Goal: Task Accomplishment & Management: Manage account settings

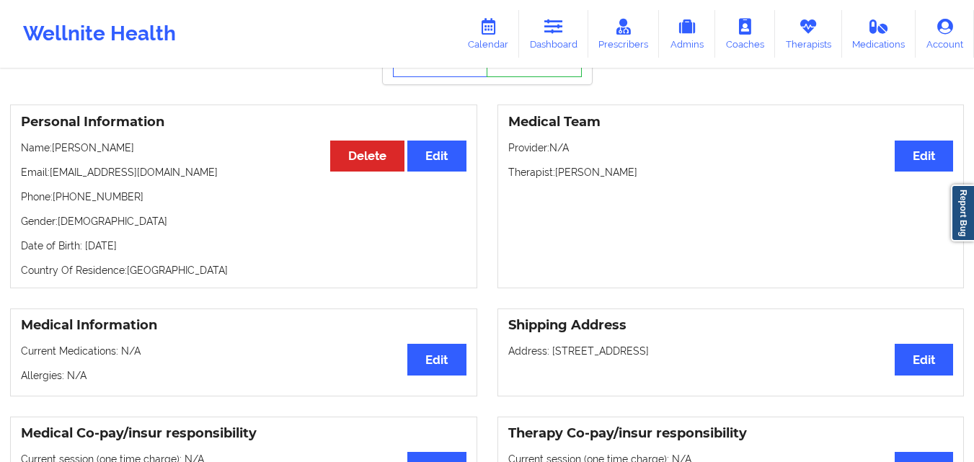
scroll to position [6, 0]
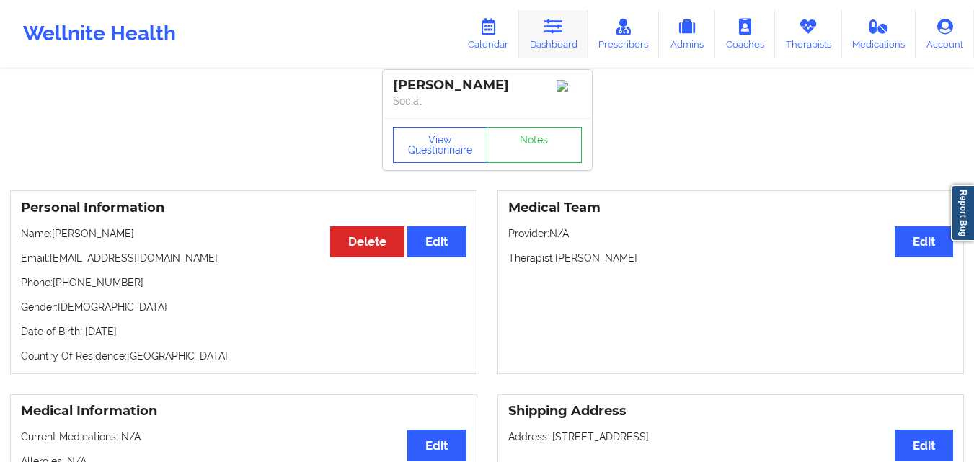
click at [557, 30] on icon at bounding box center [553, 27] width 19 height 16
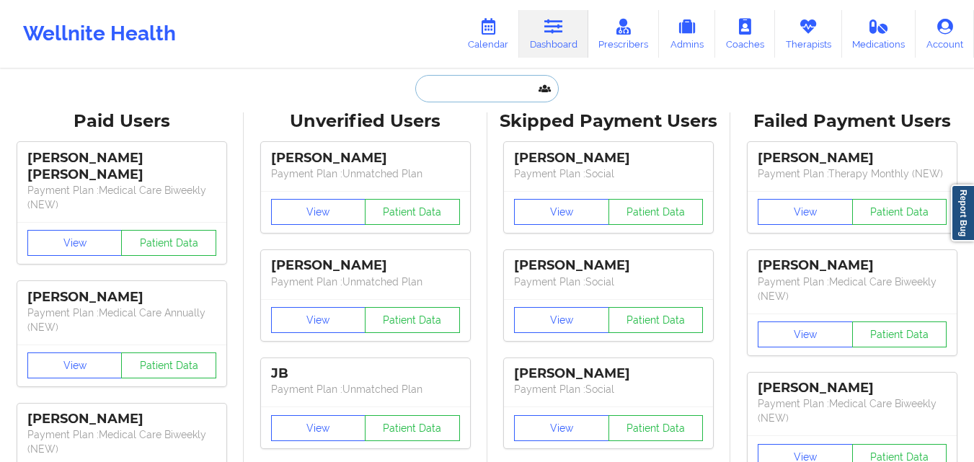
click at [431, 99] on input "text" at bounding box center [486, 88] width 143 height 27
paste input "[PERSON_NAME]"
type input "[PERSON_NAME]"
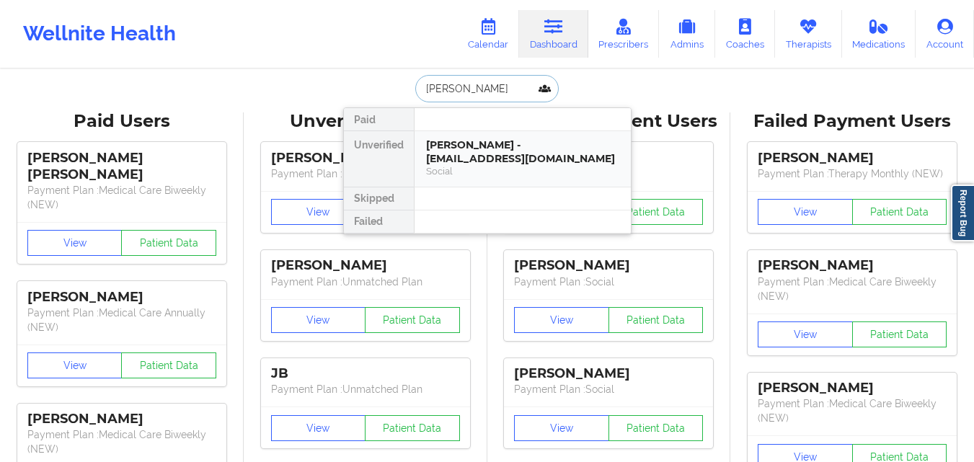
click at [468, 147] on div "[PERSON_NAME] - [EMAIL_ADDRESS][DOMAIN_NAME]" at bounding box center [522, 151] width 193 height 27
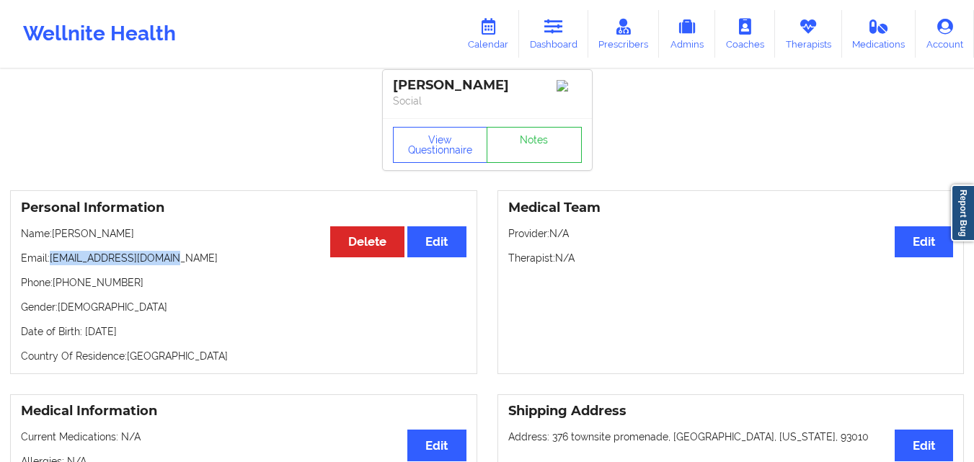
copy p "[EMAIL_ADDRESS][DOMAIN_NAME]"
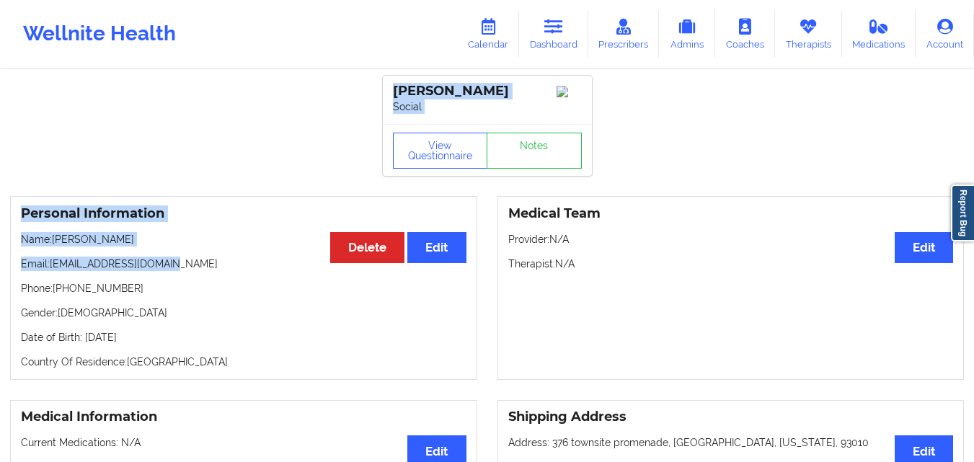
drag, startPoint x: 170, startPoint y: 264, endPoint x: 355, endPoint y: -63, distance: 375.5
click at [355, 0] on html "Wellnite Health Calendar Dashboard Prescribers Admins Coaches Therapists Medica…" at bounding box center [487, 231] width 974 height 462
click at [480, 32] on link "Calendar" at bounding box center [488, 34] width 62 height 48
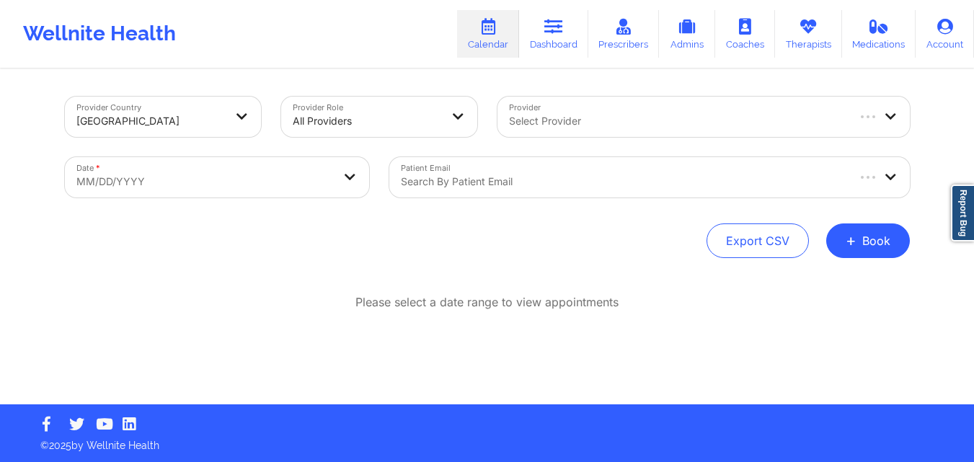
select select "2025-8"
select select "2025-9"
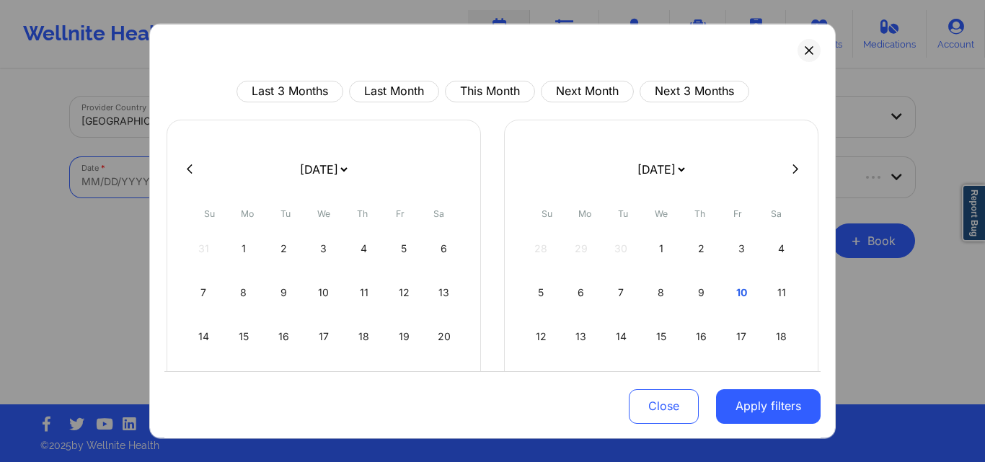
click at [339, 178] on body "Wellnite Health Calendar Dashboard Prescribers Admins Coaches Therapists Medica…" at bounding box center [492, 231] width 985 height 462
click at [694, 289] on div "9" at bounding box center [701, 292] width 37 height 40
select select "2025-9"
select select "2025-10"
select select "2025-9"
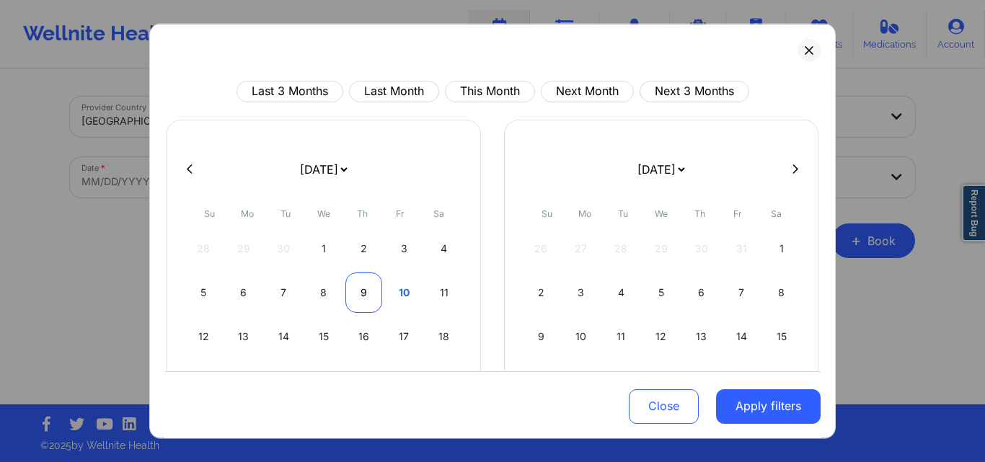
select select "2025-10"
select select "2025-9"
select select "2025-10"
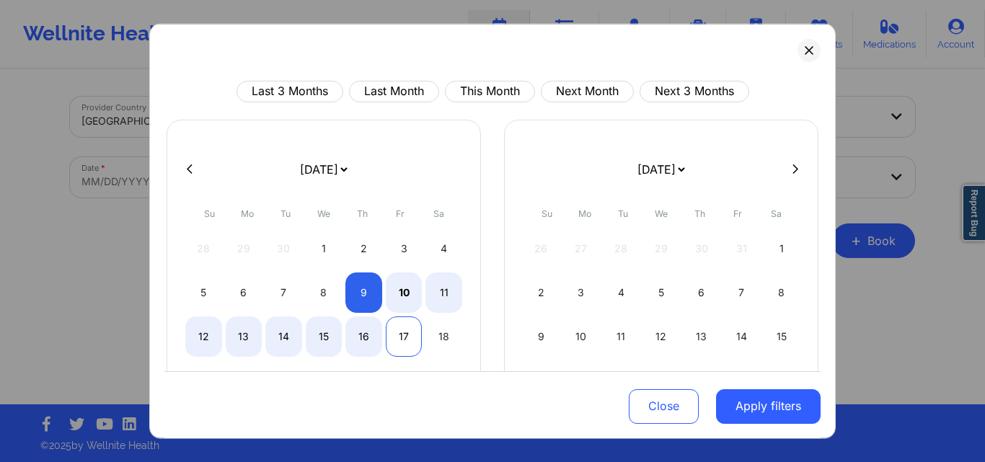
click at [399, 333] on div "17" at bounding box center [404, 336] width 37 height 40
select select "2025-9"
select select "2025-10"
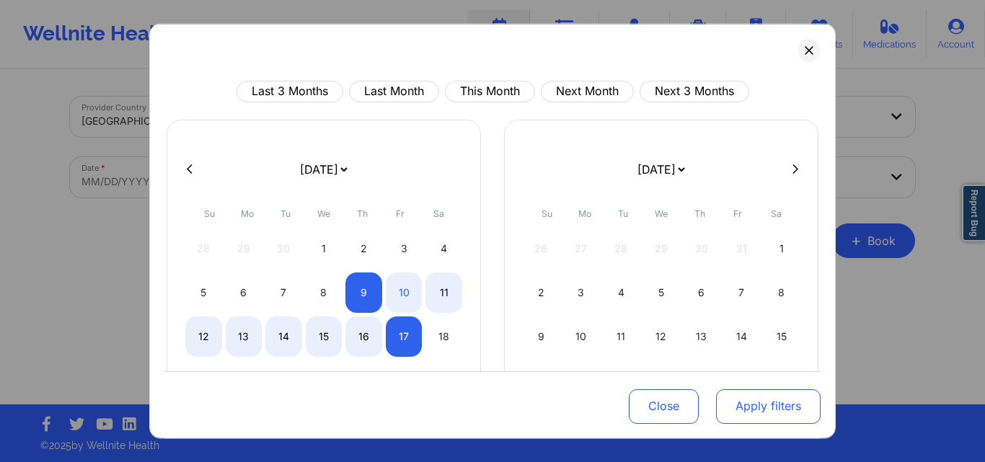
click at [766, 402] on button "Apply filters" at bounding box center [768, 406] width 105 height 35
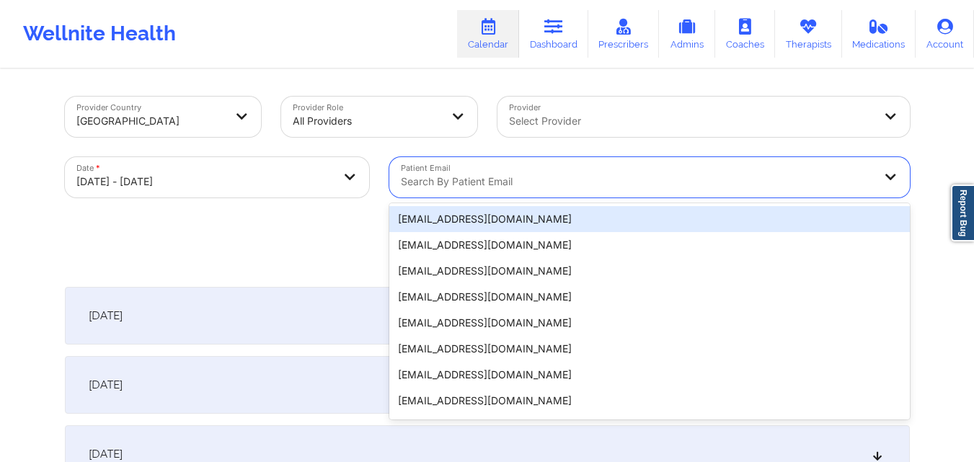
click at [563, 172] on div "Search by patient email" at bounding box center [632, 177] width 486 height 40
paste input "[EMAIL_ADDRESS][DOMAIN_NAME]"
type input "[EMAIL_ADDRESS][DOMAIN_NAME]"
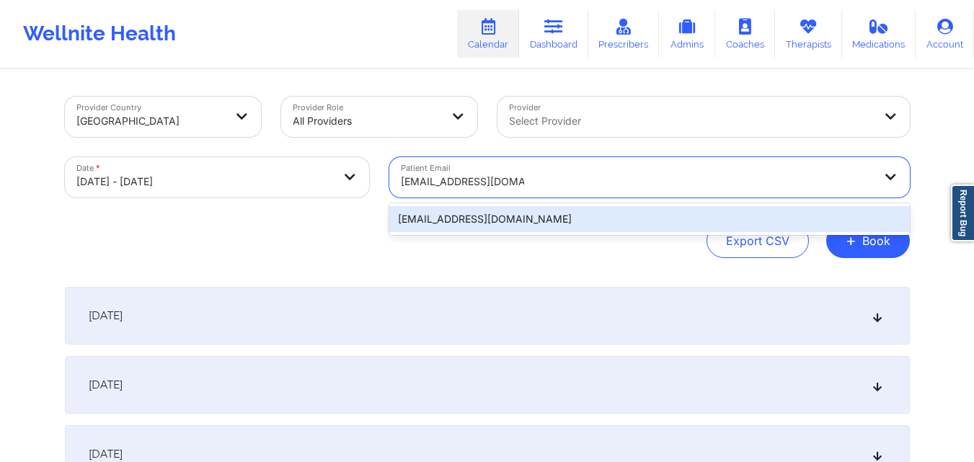
click at [629, 215] on div "[EMAIL_ADDRESS][DOMAIN_NAME]" at bounding box center [649, 219] width 521 height 26
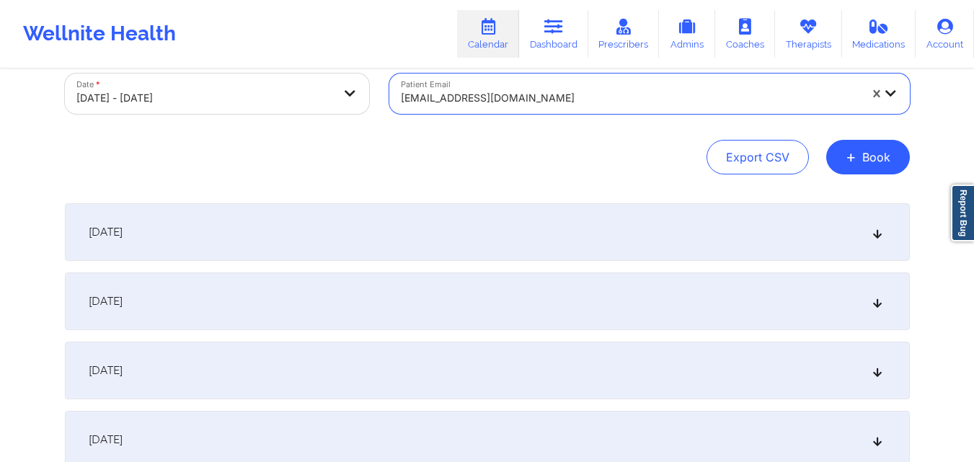
scroll to position [109, 0]
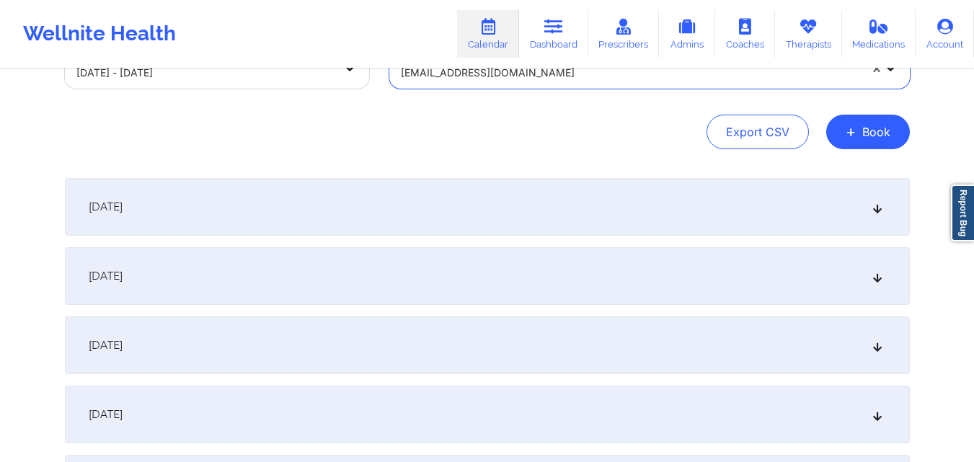
click at [880, 208] on icon at bounding box center [877, 207] width 12 height 10
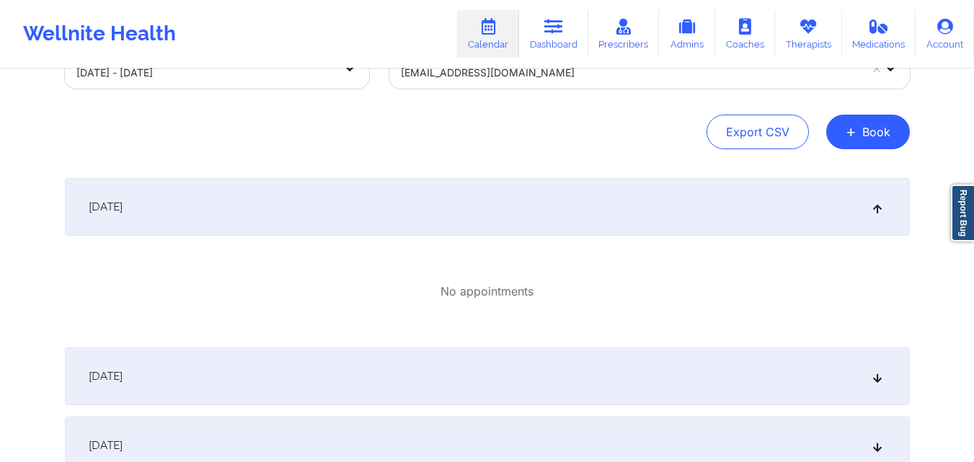
click at [880, 208] on icon at bounding box center [877, 207] width 12 height 10
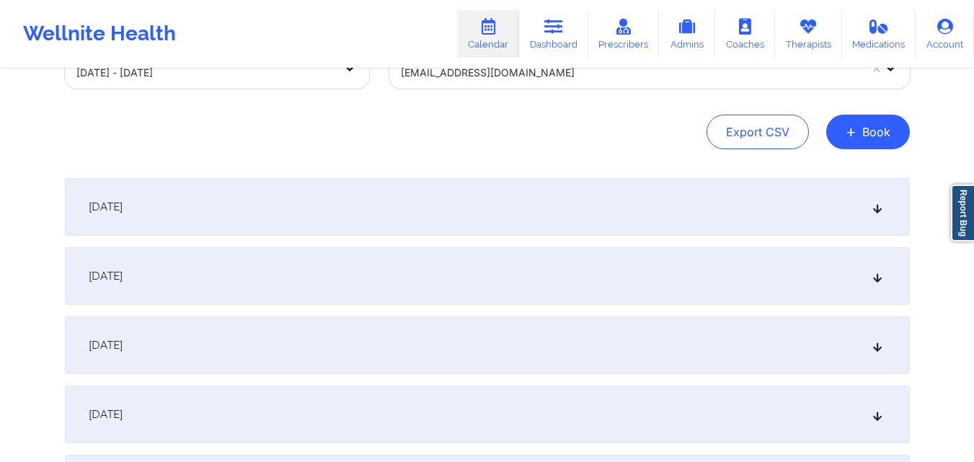
click at [877, 279] on icon at bounding box center [877, 276] width 12 height 10
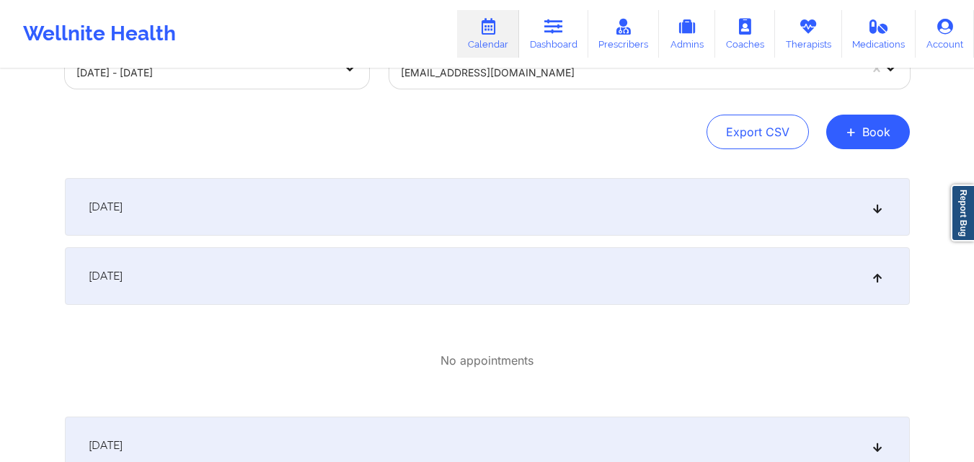
click at [877, 279] on icon at bounding box center [877, 276] width 12 height 10
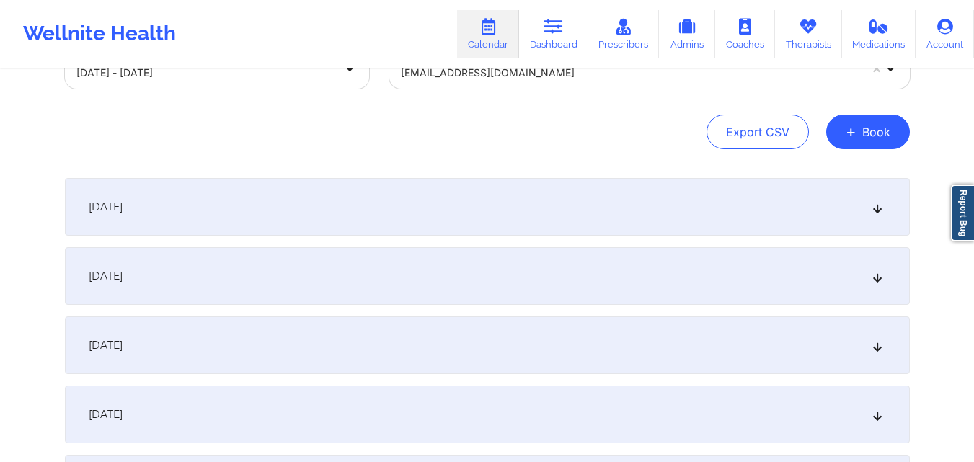
click at [878, 356] on div "[DATE]" at bounding box center [487, 346] width 845 height 58
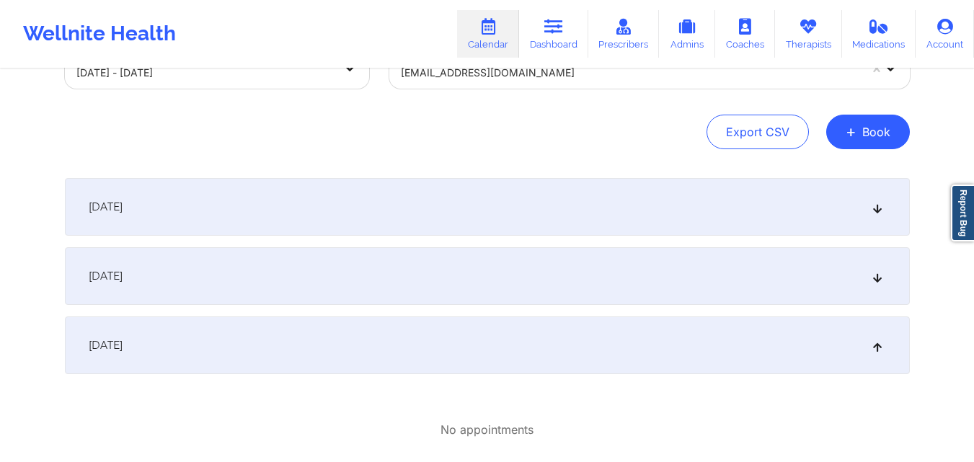
click at [878, 356] on div "[DATE]" at bounding box center [487, 346] width 845 height 58
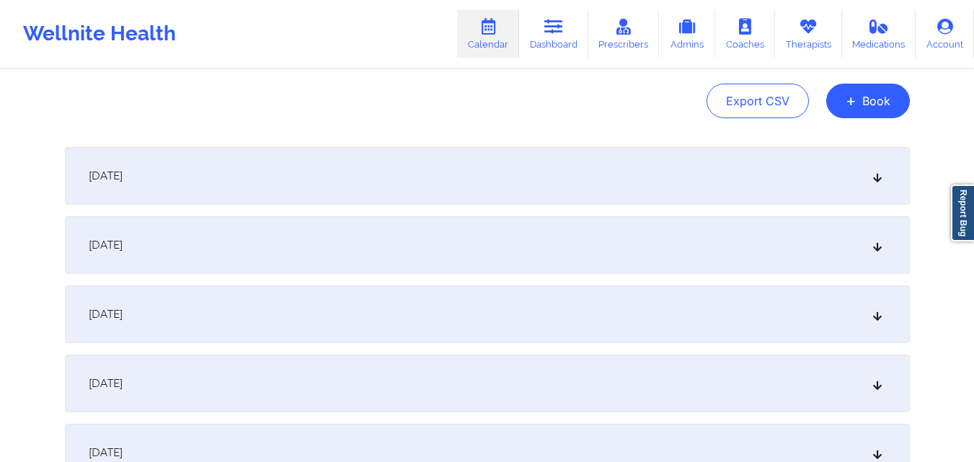
scroll to position [544, 0]
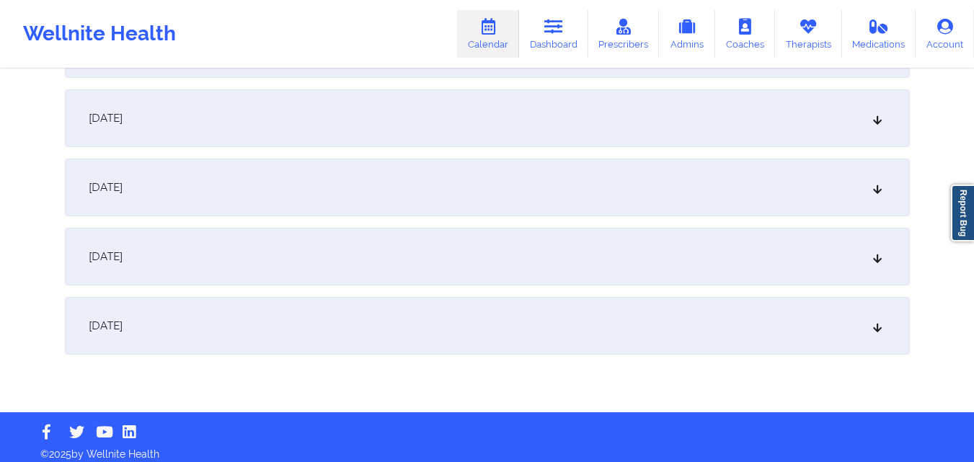
click at [877, 330] on icon at bounding box center [877, 326] width 12 height 10
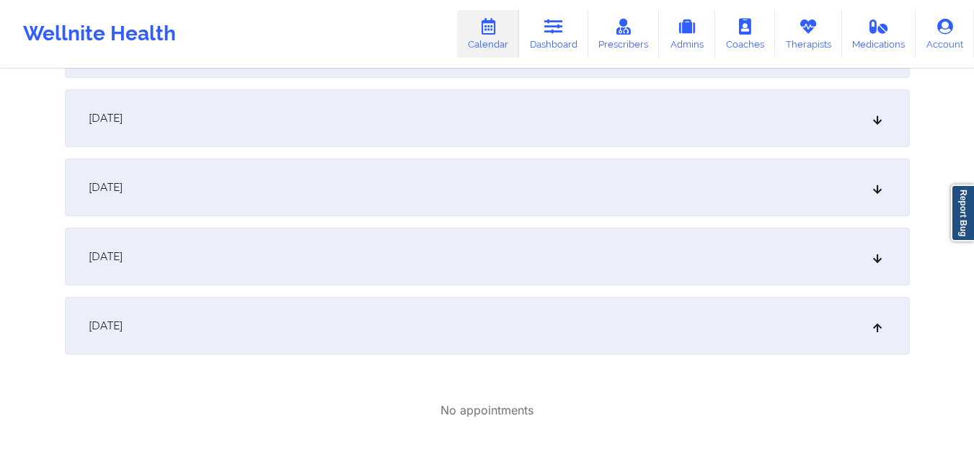
click at [877, 330] on icon at bounding box center [877, 326] width 12 height 10
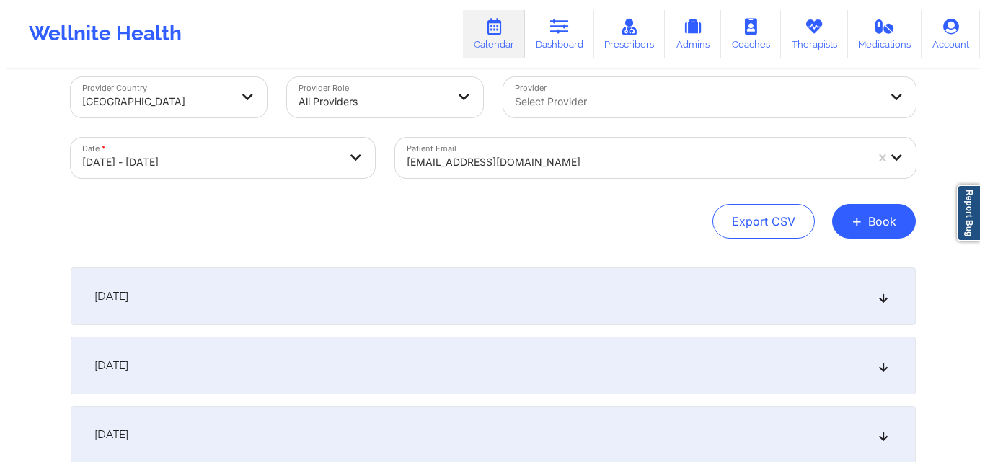
scroll to position [3, 0]
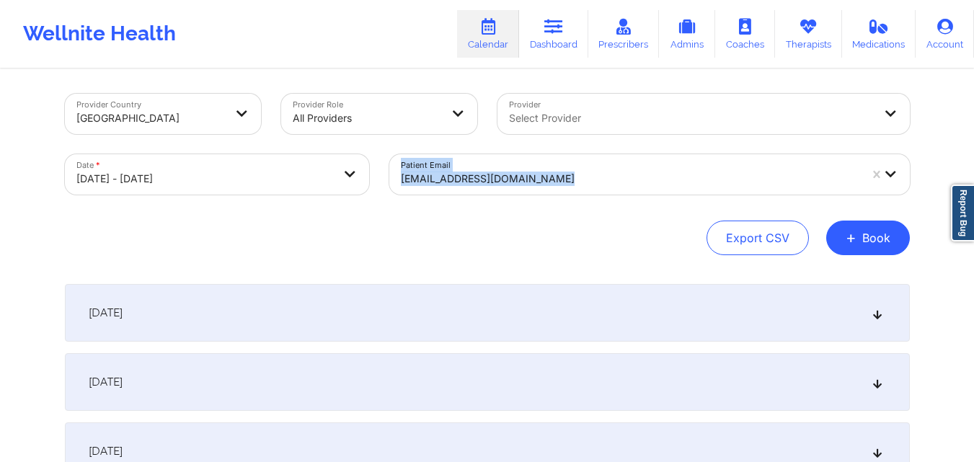
drag, startPoint x: 608, startPoint y: 227, endPoint x: 355, endPoint y: 168, distance: 259.9
click at [355, 168] on div "Provider Country [GEOGRAPHIC_DATA] Provider Role All Providers Provider Select …" at bounding box center [487, 175] width 845 height 162
click at [335, 175] on body "Wellnite Health Calendar Dashboard Prescribers Admins Coaches Therapists Medica…" at bounding box center [487, 228] width 974 height 462
select select "2025-9"
select select "2025-10"
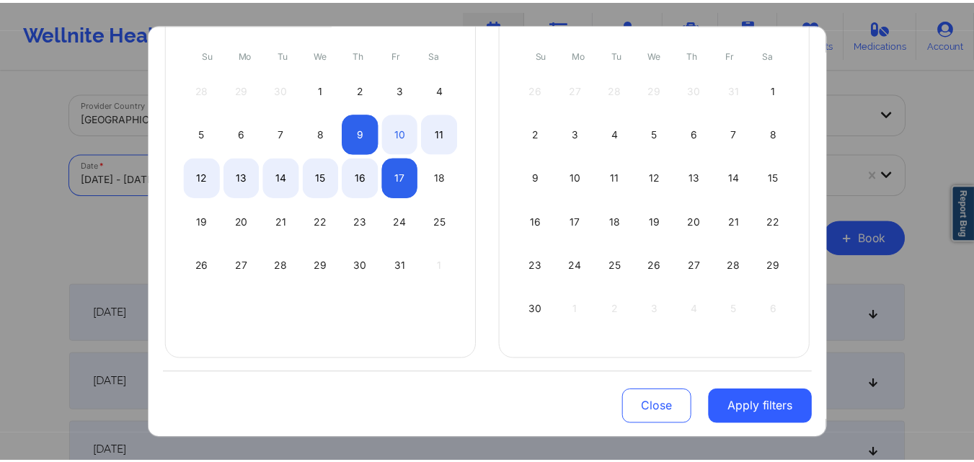
scroll to position [164, 0]
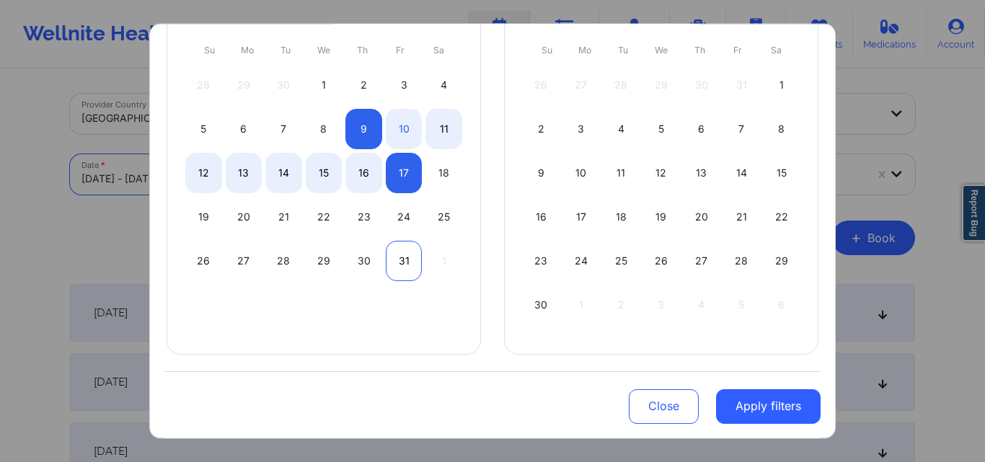
click at [399, 256] on div "31" at bounding box center [404, 260] width 37 height 40
select select "2025-9"
select select "2025-10"
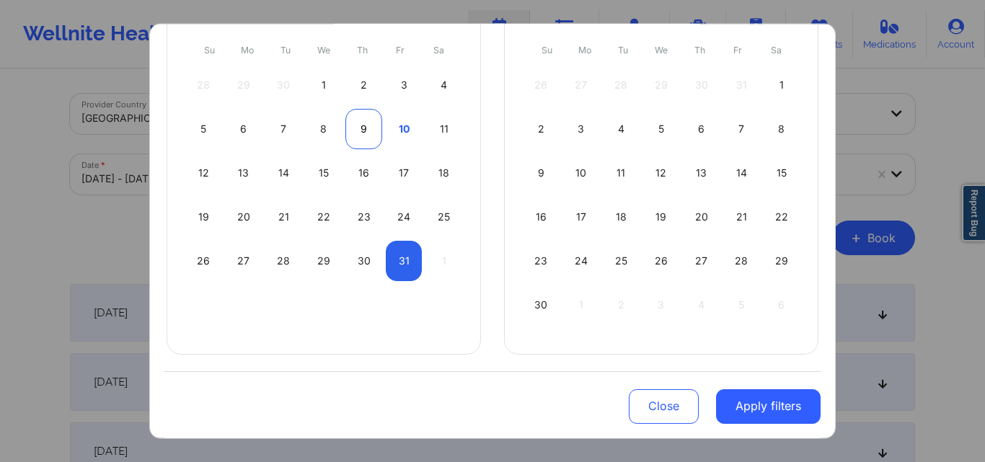
select select "2025-9"
select select "2025-10"
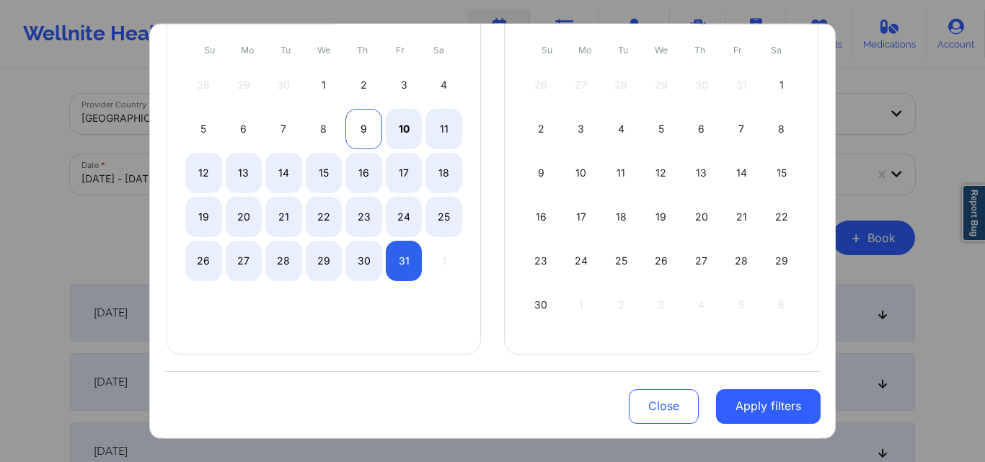
click at [353, 131] on div "9" at bounding box center [363, 128] width 37 height 40
select select "2025-9"
select select "2025-10"
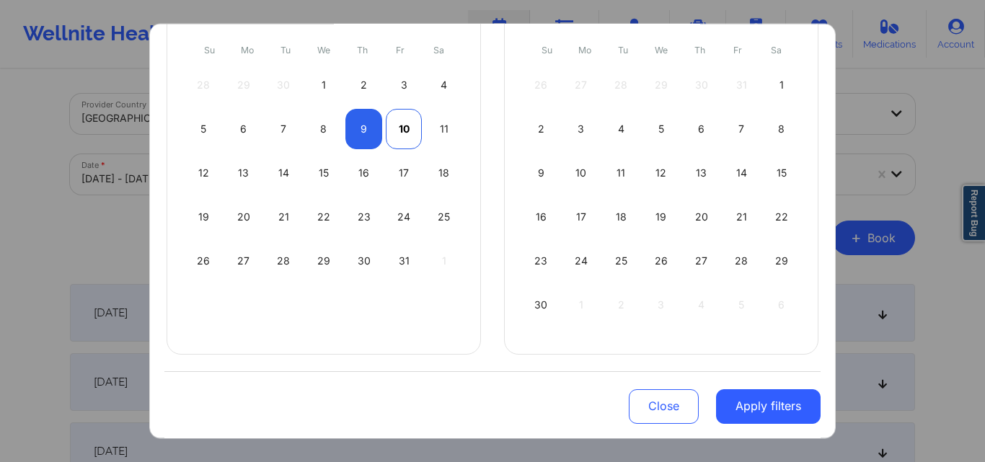
select select "2025-9"
select select "2025-10"
click at [398, 128] on div "10" at bounding box center [404, 128] width 37 height 40
select select "2025-9"
select select "2025-10"
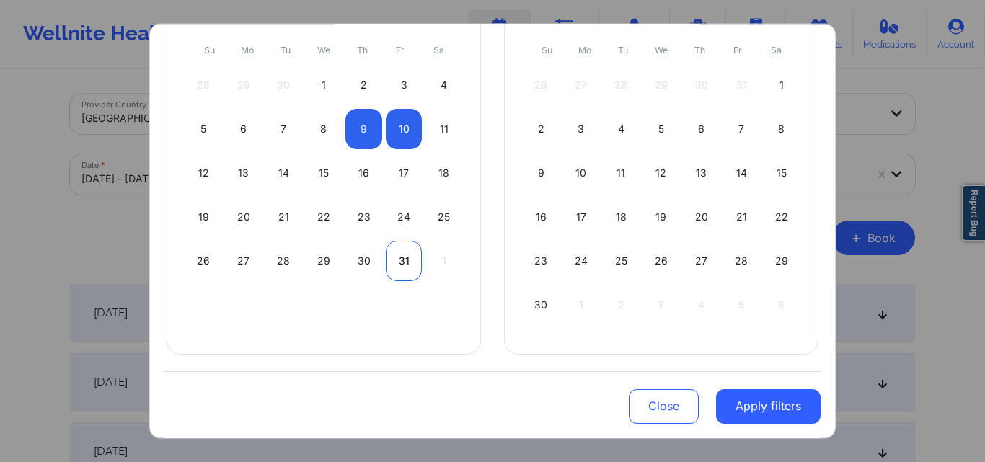
click at [410, 259] on div "31" at bounding box center [404, 260] width 37 height 40
select select "2025-9"
select select "2025-10"
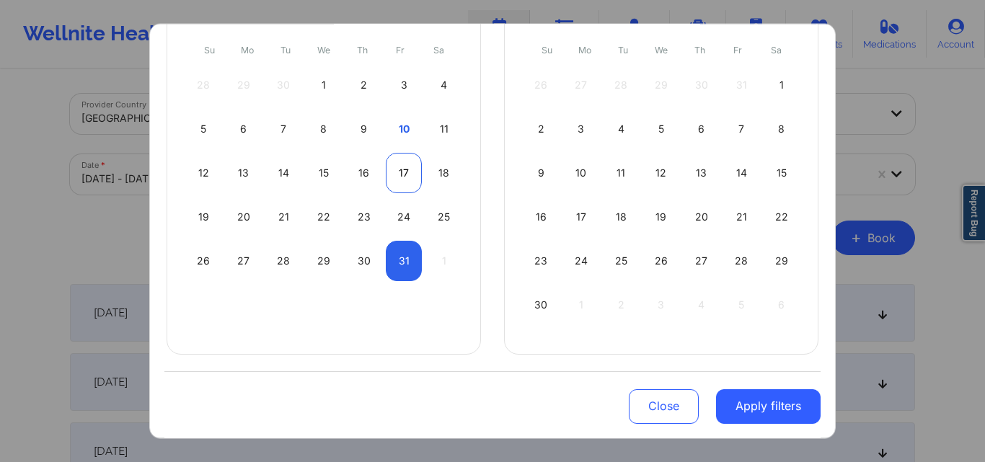
select select "2025-9"
select select "2025-10"
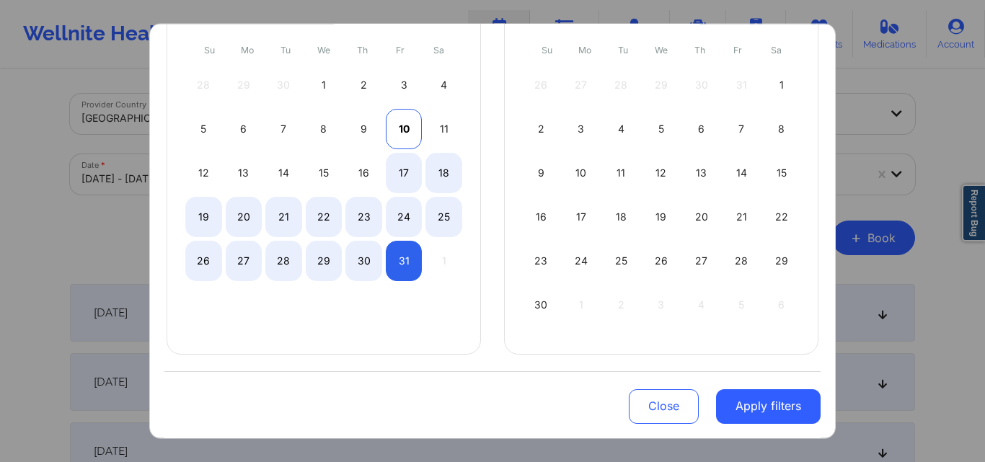
select select "2025-9"
select select "2025-10"
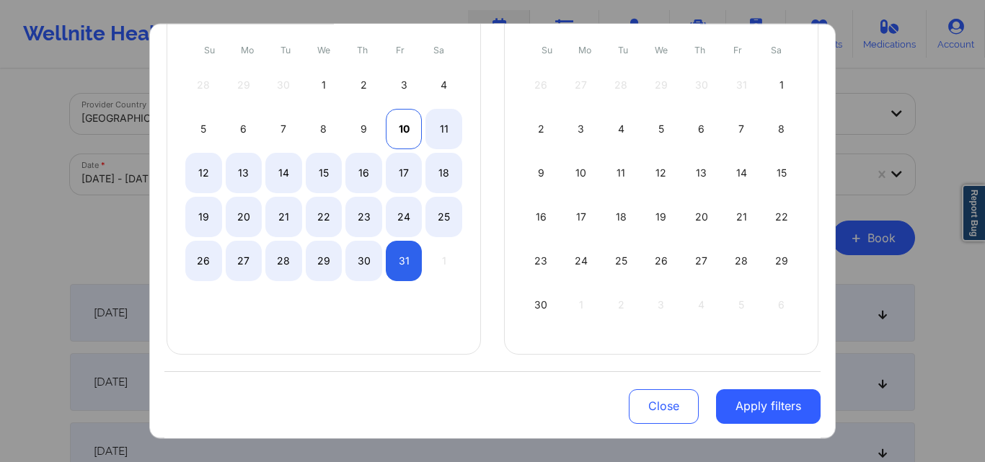
click at [399, 123] on div "10" at bounding box center [404, 128] width 37 height 40
select select "2025-9"
select select "2025-10"
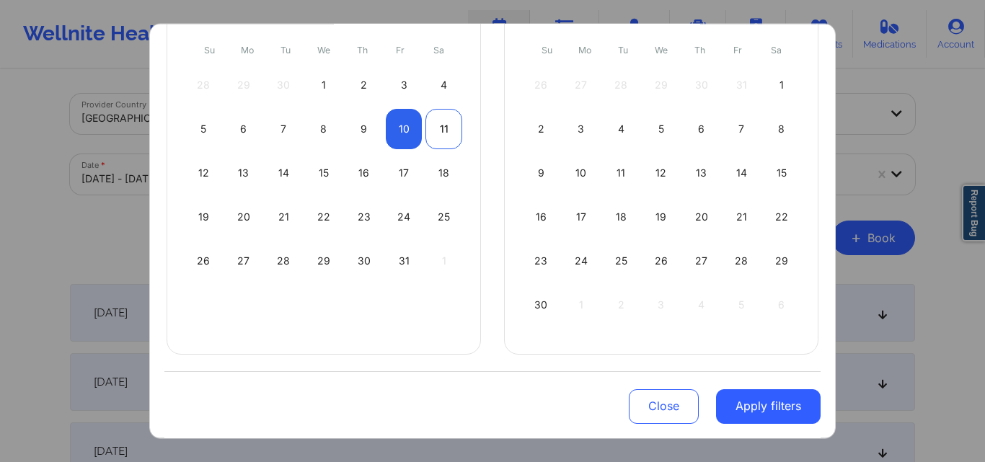
select select "2025-9"
select select "2025-10"
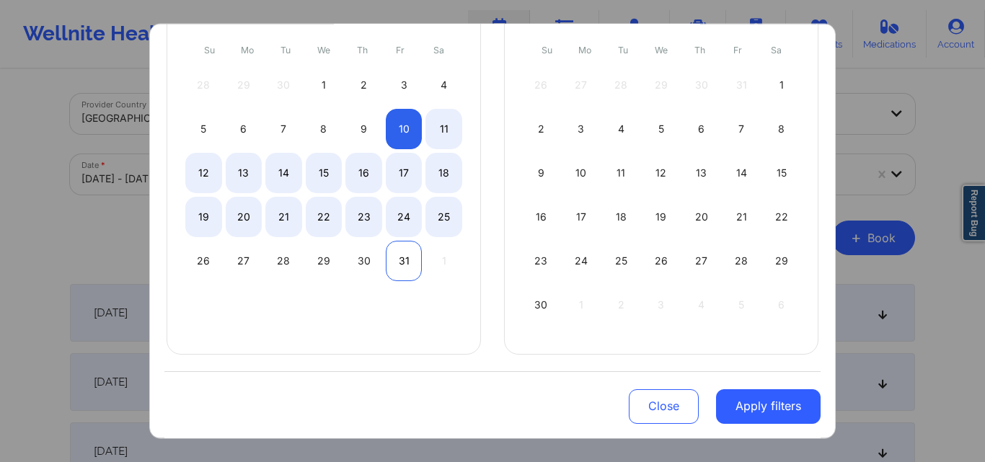
select select "2025-9"
select select "2025-10"
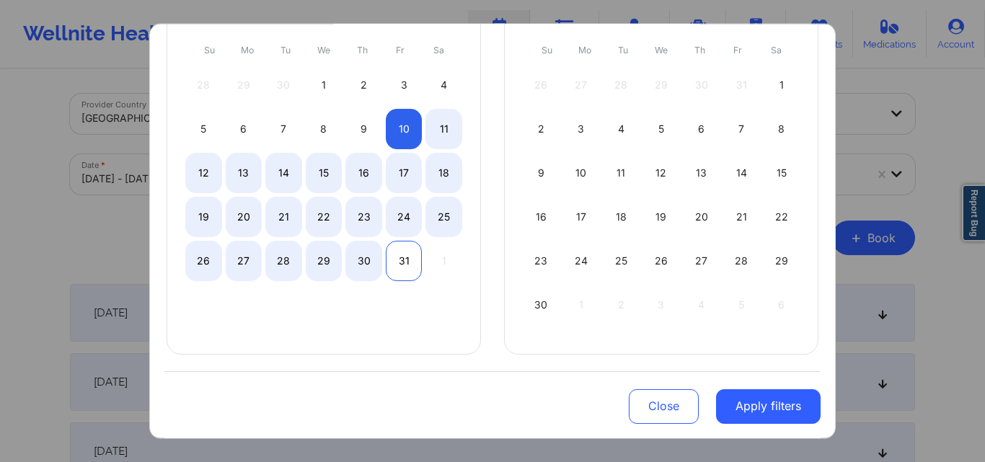
click at [397, 270] on div "31" at bounding box center [404, 260] width 37 height 40
select select "2025-9"
select select "2025-10"
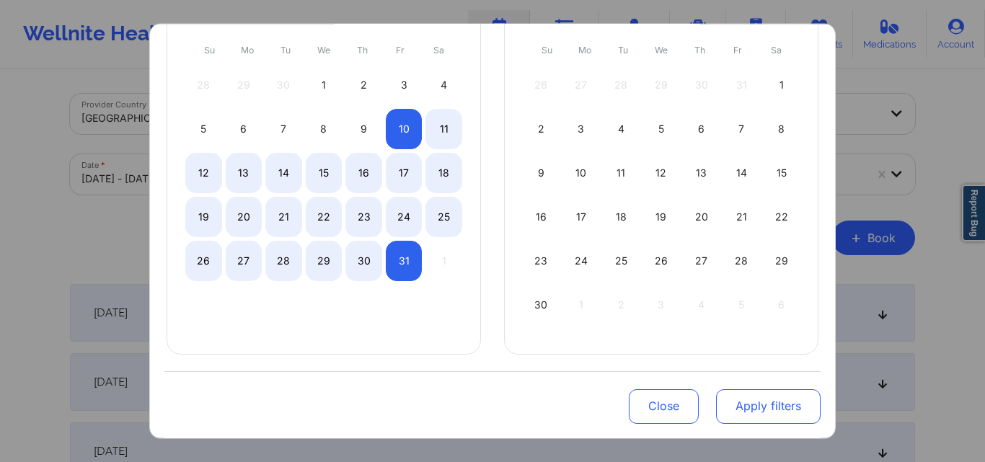
click at [738, 397] on button "Apply filters" at bounding box center [768, 406] width 105 height 35
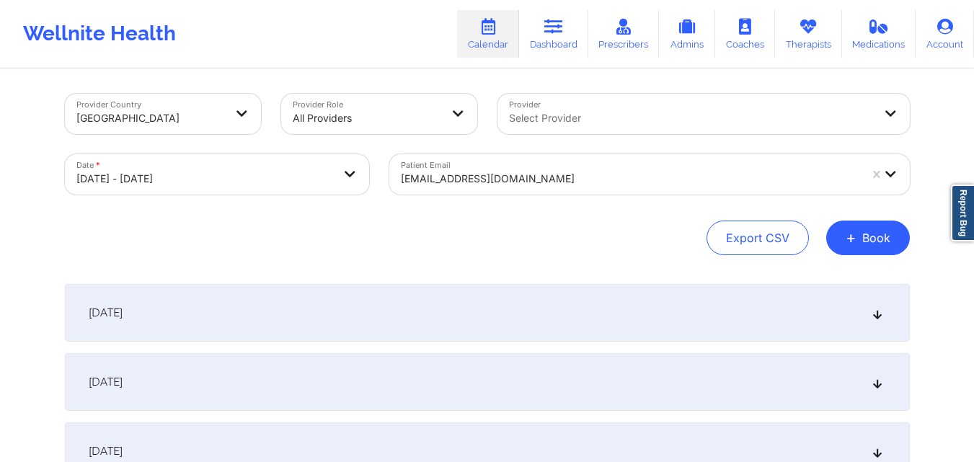
click at [665, 182] on div at bounding box center [630, 178] width 459 height 17
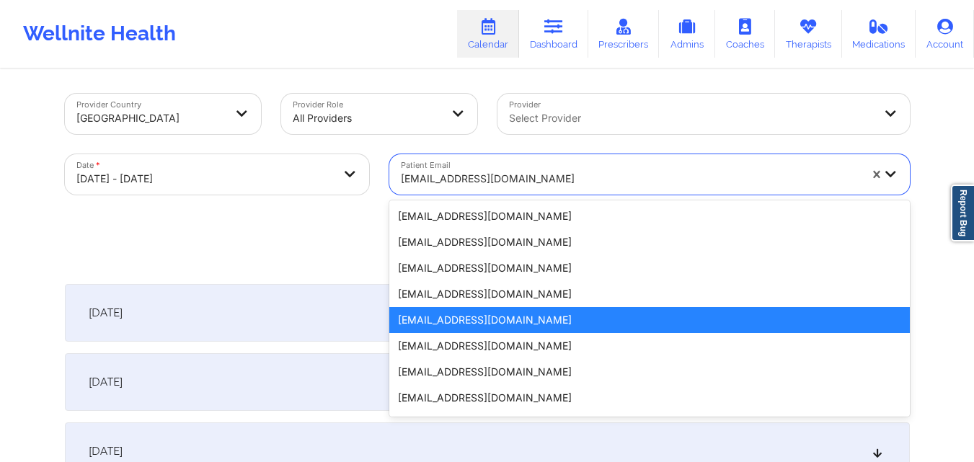
click at [602, 317] on div "[EMAIL_ADDRESS][DOMAIN_NAME]" at bounding box center [649, 320] width 521 height 26
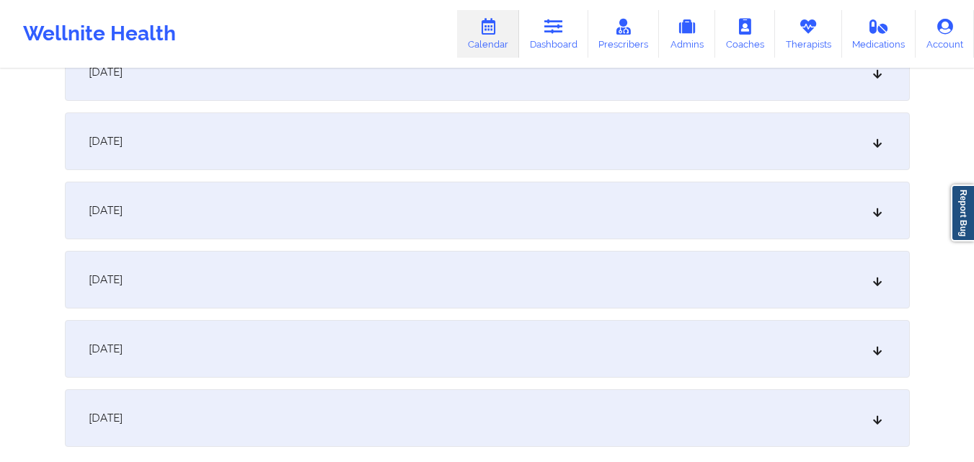
scroll to position [1453, 0]
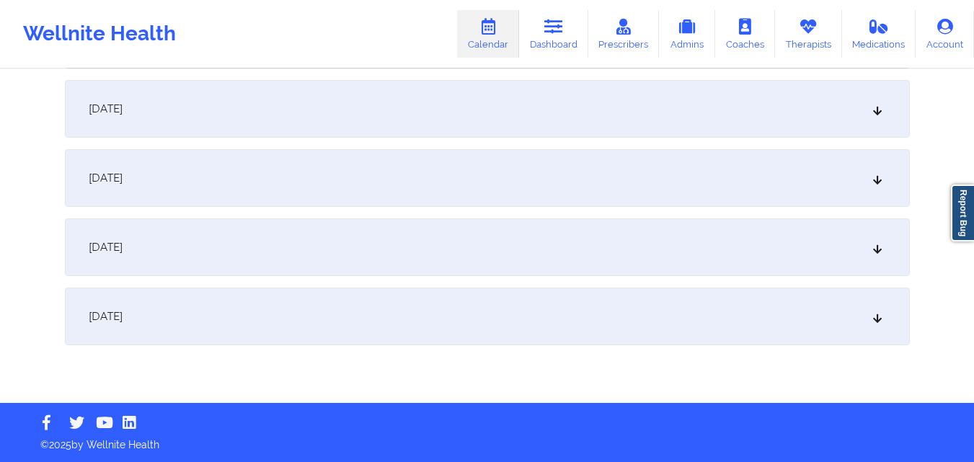
click at [871, 317] on icon at bounding box center [877, 316] width 12 height 10
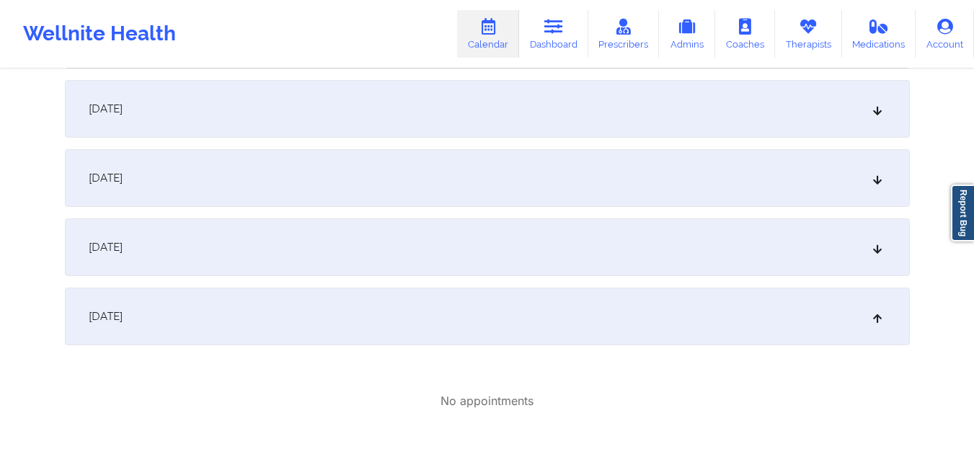
click at [876, 241] on div "[DATE]" at bounding box center [487, 247] width 845 height 58
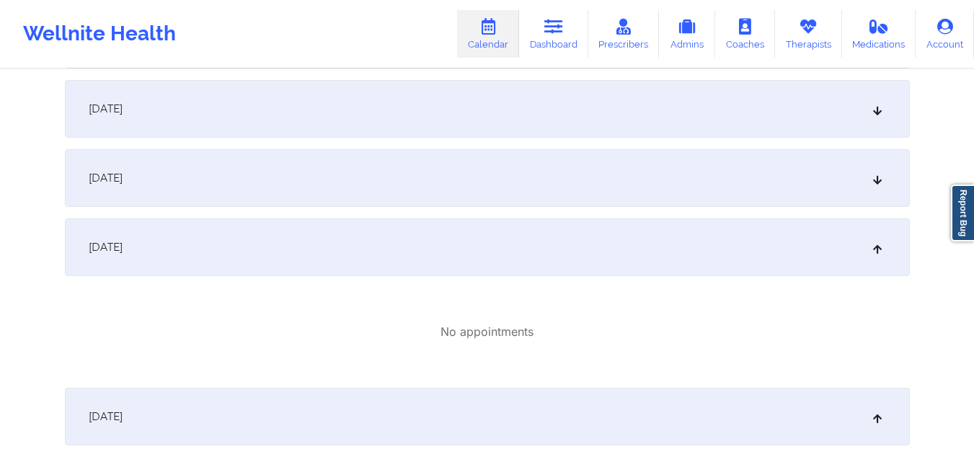
click at [880, 180] on icon at bounding box center [877, 178] width 12 height 10
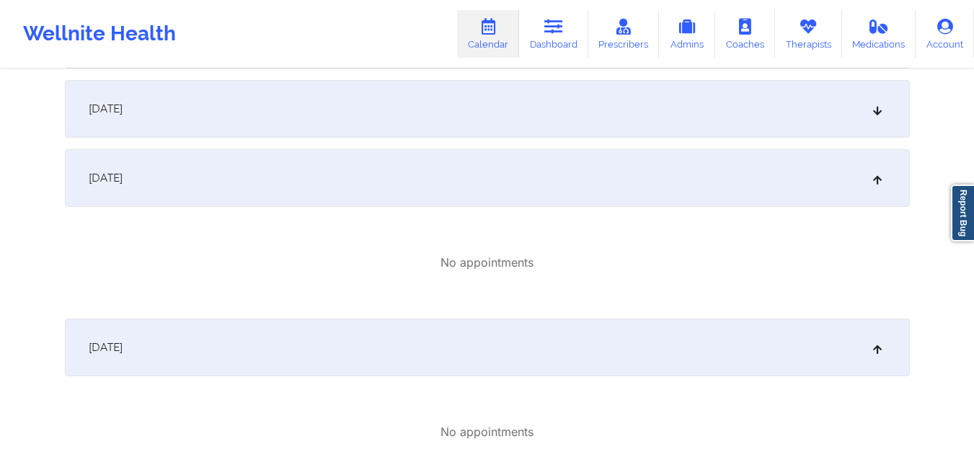
click at [879, 102] on div "[DATE]" at bounding box center [487, 109] width 845 height 58
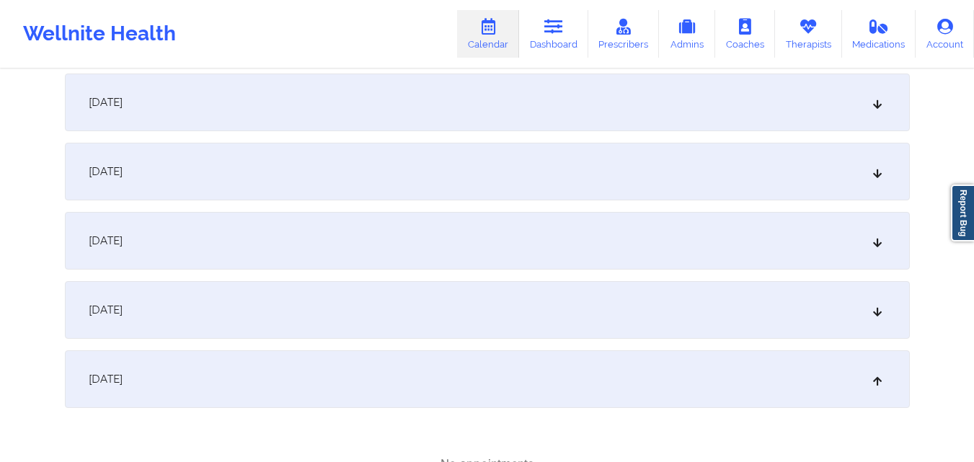
scroll to position [1190, 0]
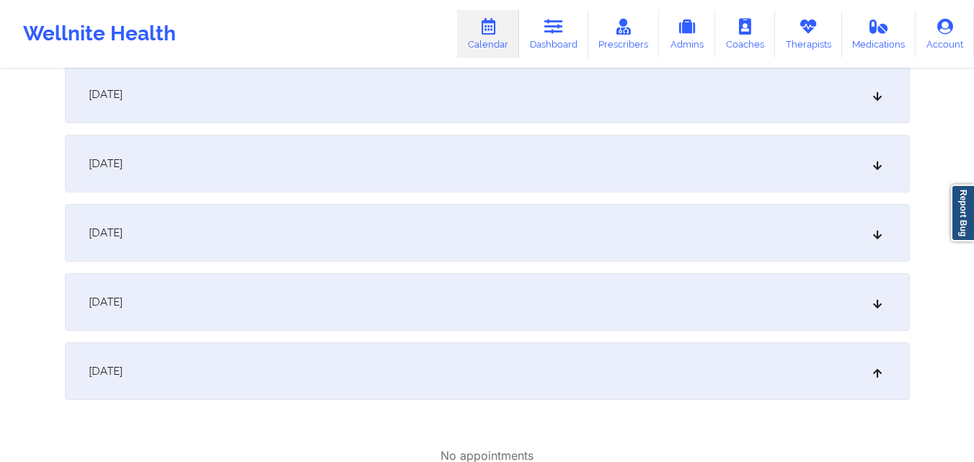
click at [873, 304] on icon at bounding box center [877, 302] width 12 height 10
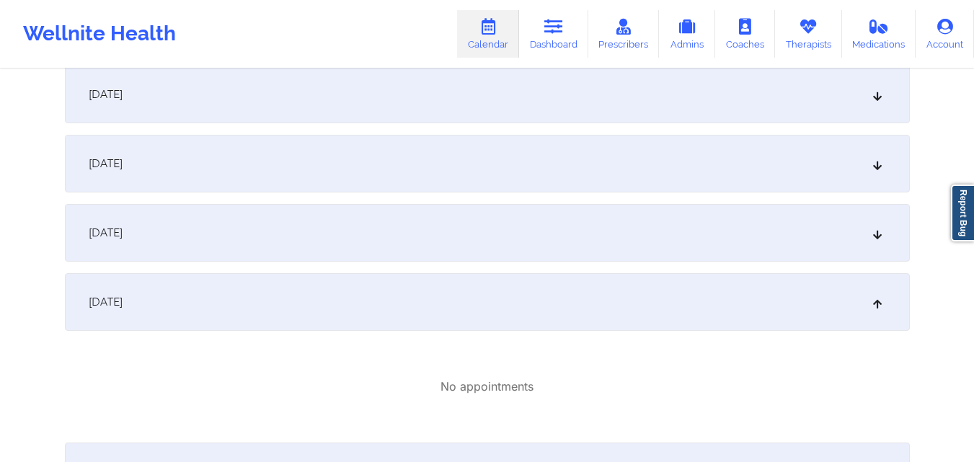
click at [880, 229] on icon at bounding box center [877, 233] width 12 height 10
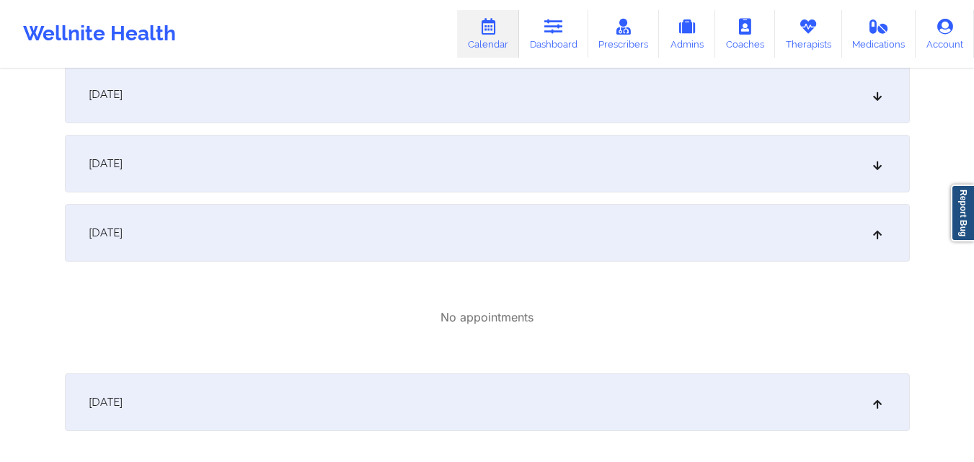
click at [880, 165] on icon at bounding box center [877, 164] width 12 height 10
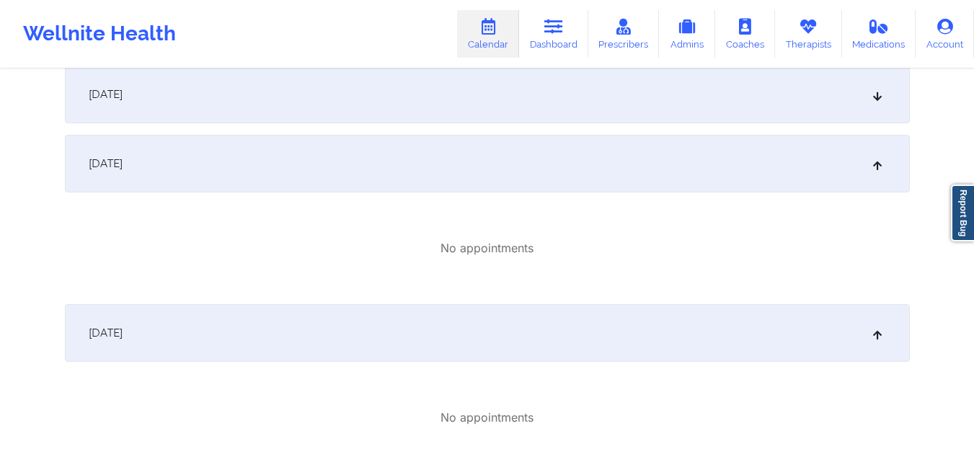
click at [878, 94] on icon at bounding box center [877, 94] width 12 height 10
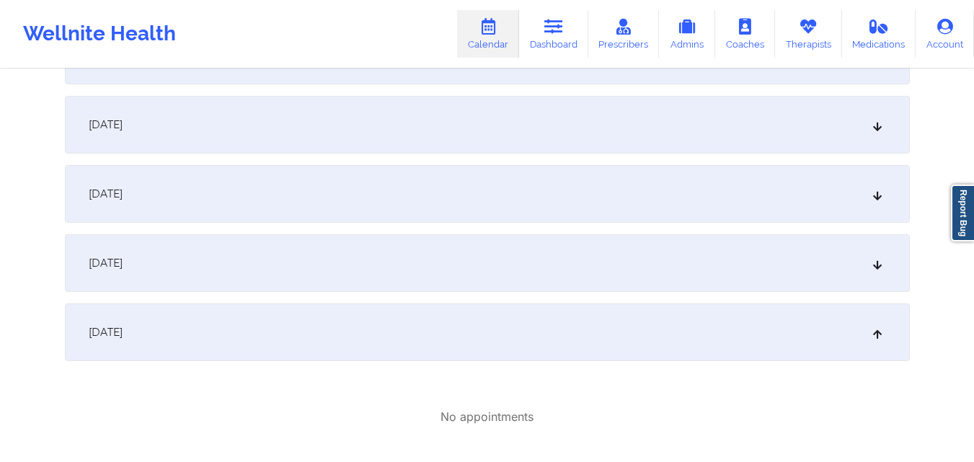
scroll to position [943, 0]
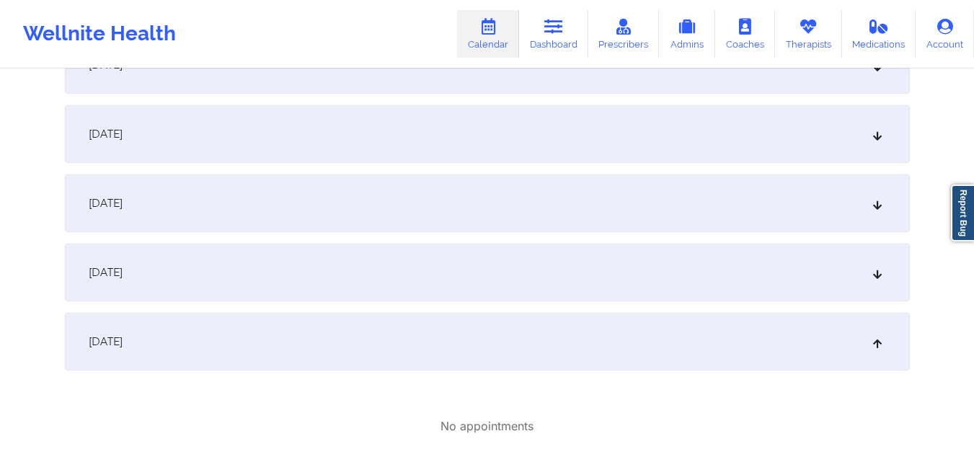
click at [874, 271] on icon at bounding box center [877, 272] width 12 height 10
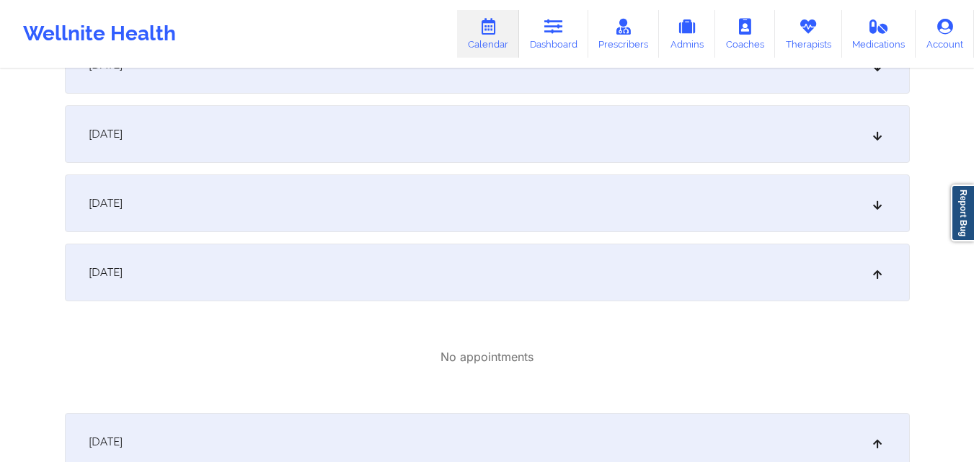
click at [874, 207] on icon at bounding box center [877, 203] width 12 height 10
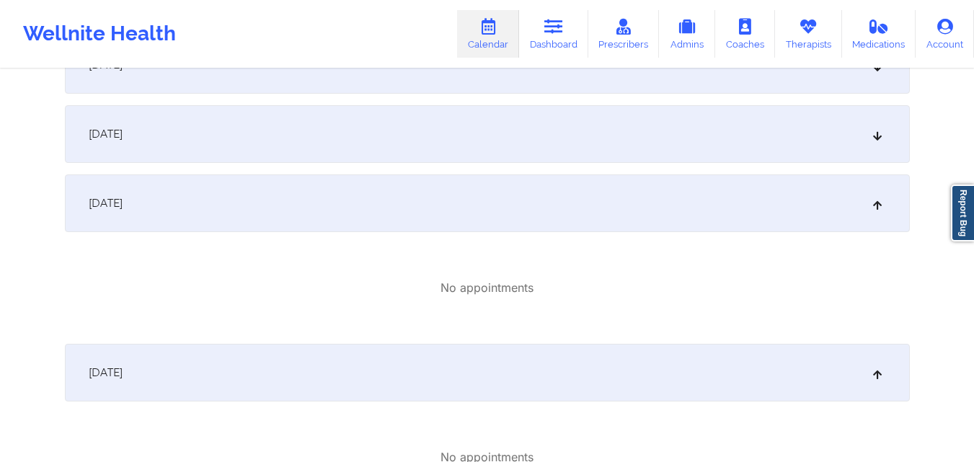
click at [877, 136] on icon at bounding box center [877, 134] width 12 height 10
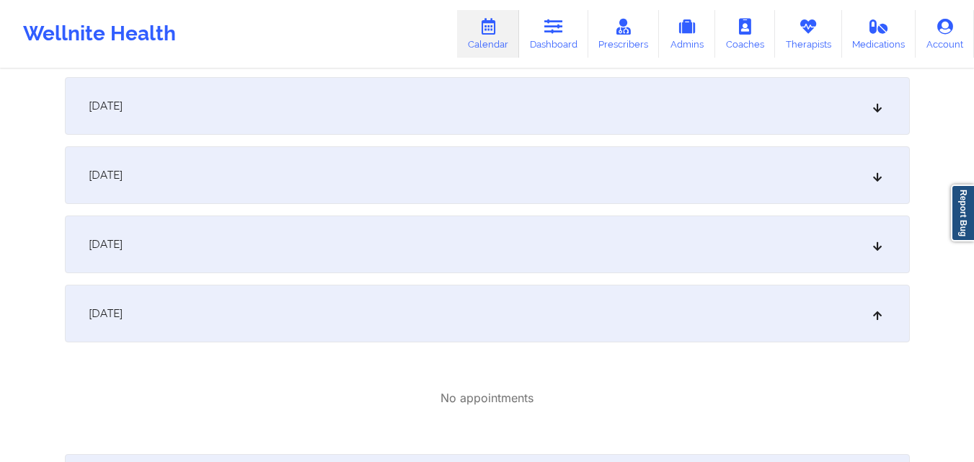
scroll to position [769, 0]
click at [879, 247] on div "[DATE]" at bounding box center [487, 240] width 845 height 58
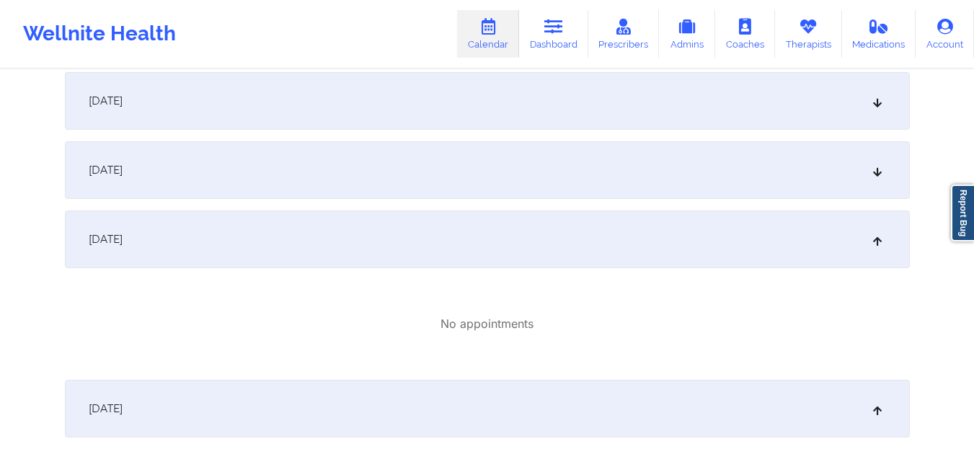
click at [879, 183] on div "[DATE]" at bounding box center [487, 170] width 845 height 58
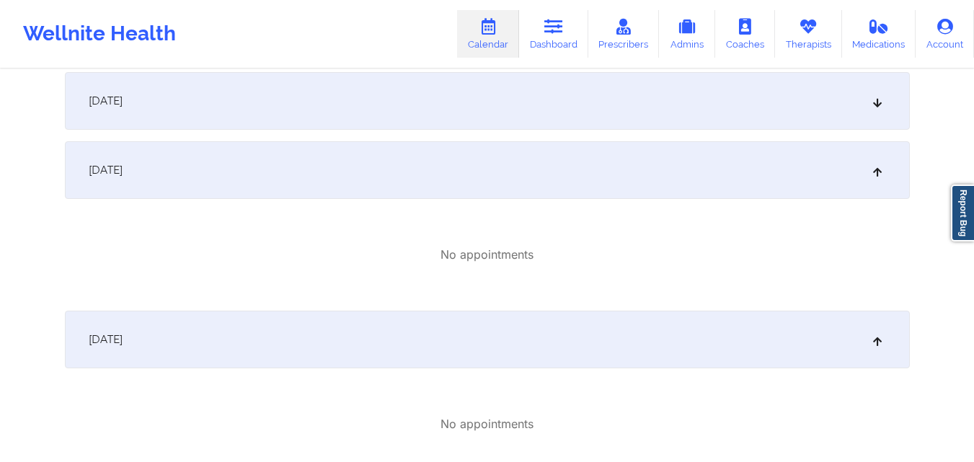
click at [876, 104] on icon at bounding box center [877, 101] width 12 height 10
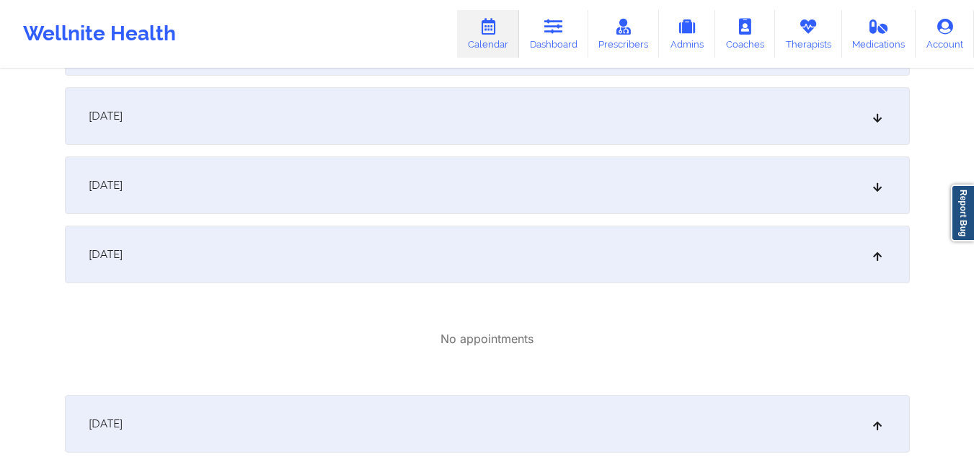
scroll to position [610, 0]
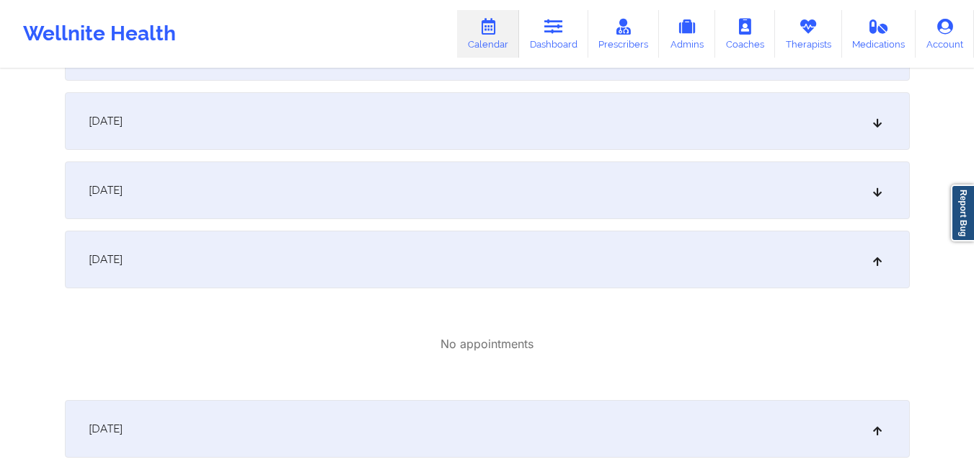
click at [875, 195] on icon at bounding box center [877, 190] width 12 height 10
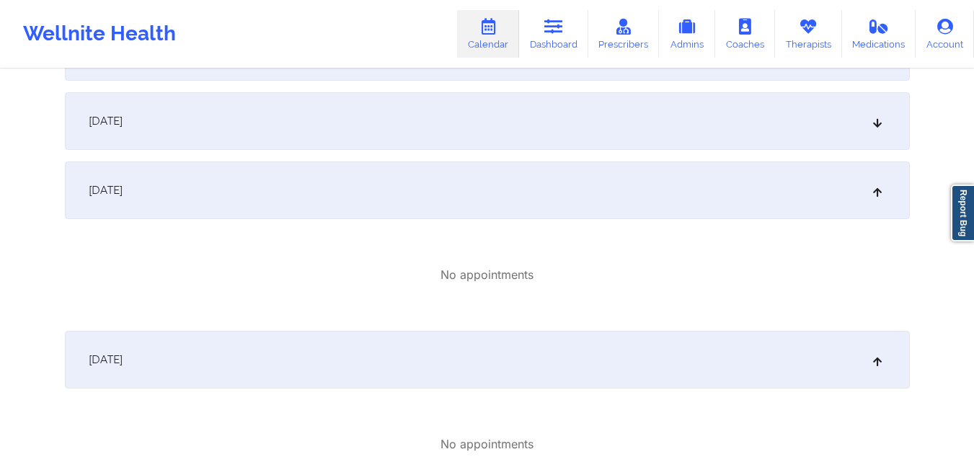
click at [874, 126] on icon at bounding box center [877, 121] width 12 height 10
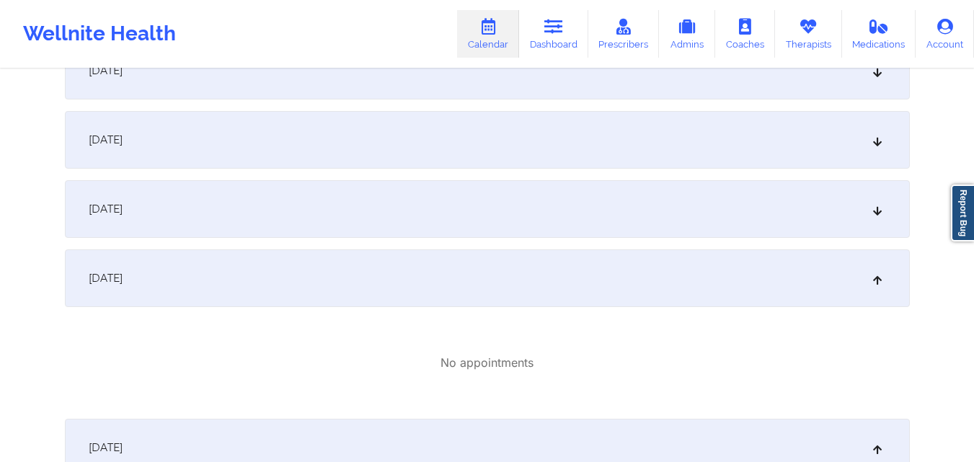
scroll to position [447, 0]
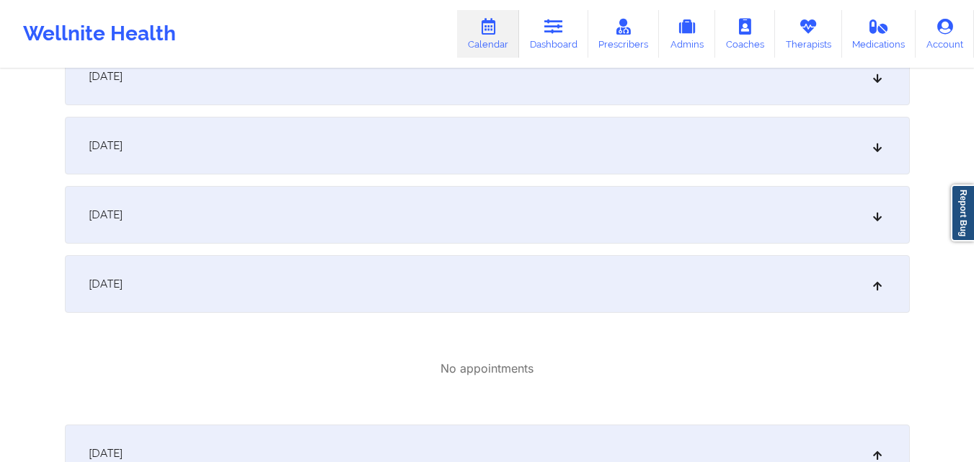
click at [881, 214] on icon at bounding box center [877, 215] width 12 height 10
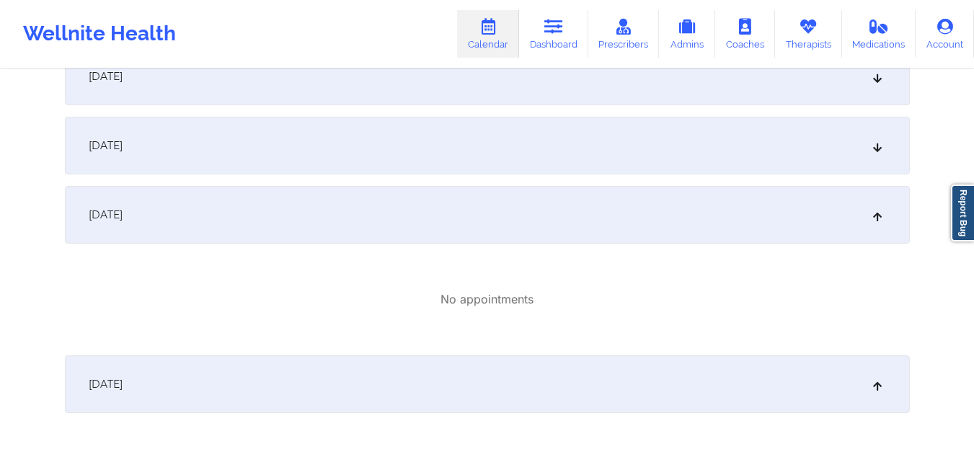
click at [883, 148] on icon at bounding box center [877, 146] width 12 height 10
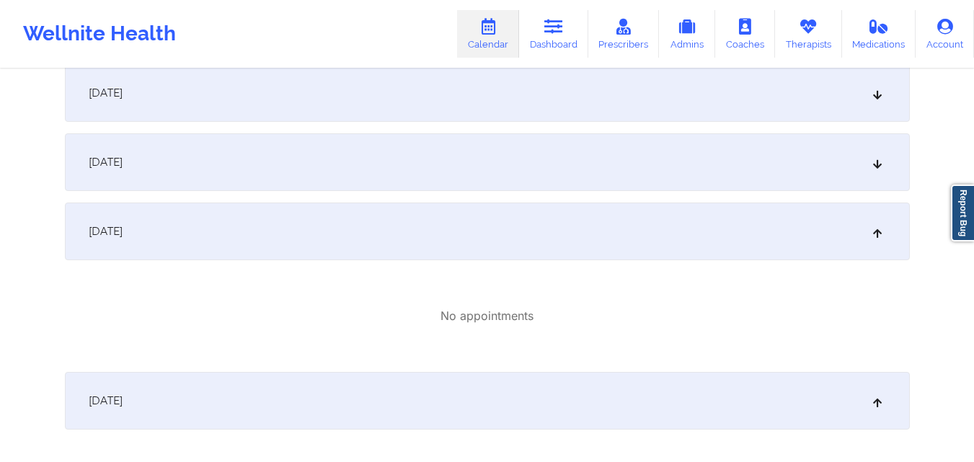
scroll to position [299, 0]
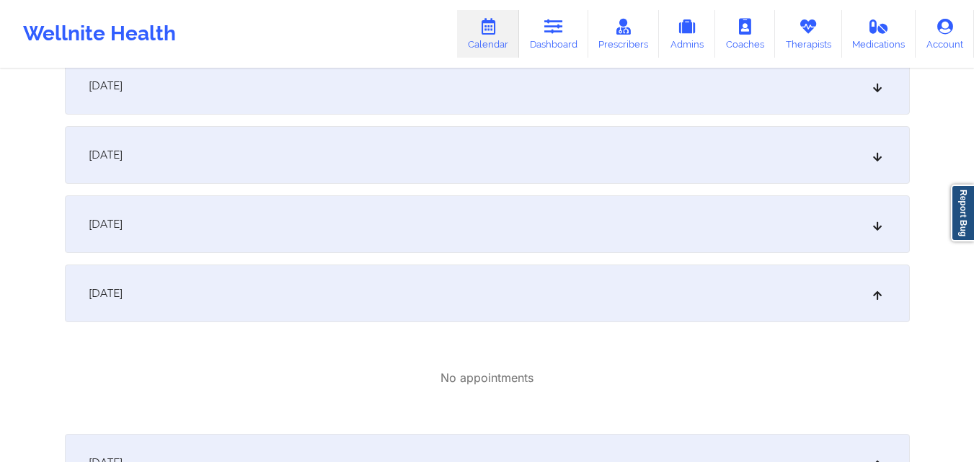
click at [872, 233] on div "[DATE]" at bounding box center [487, 224] width 845 height 58
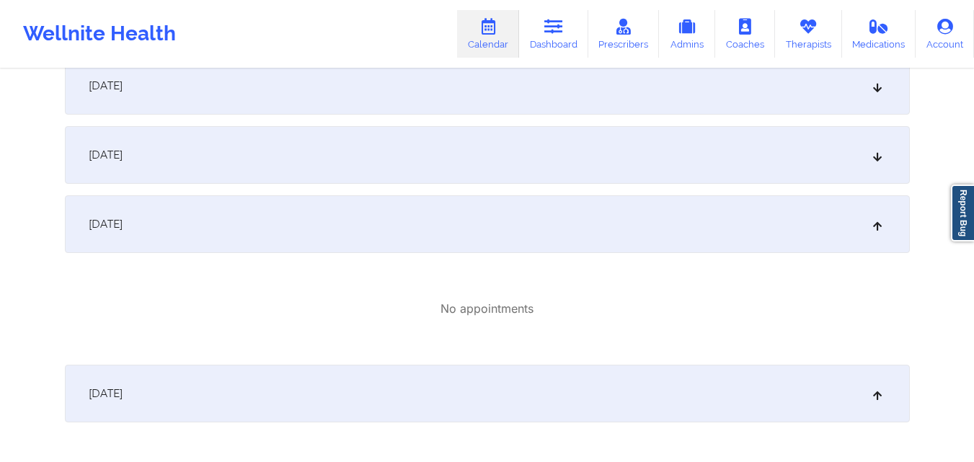
click at [880, 151] on icon at bounding box center [877, 155] width 12 height 10
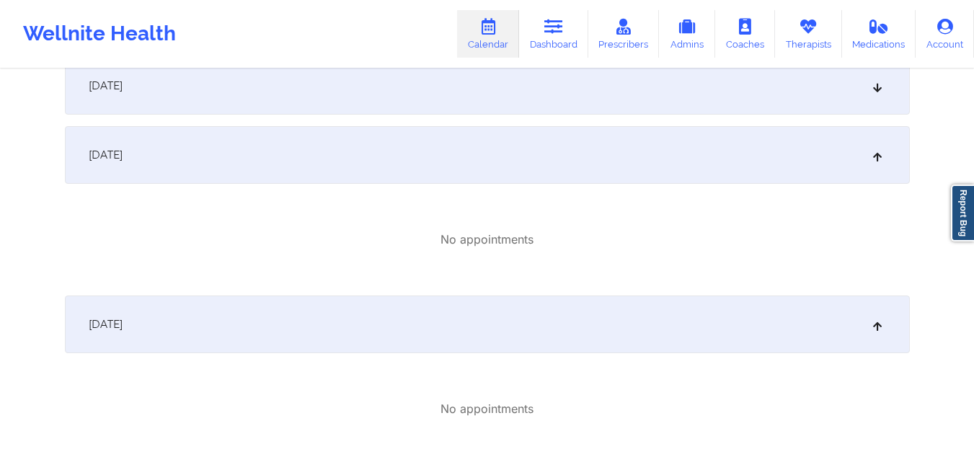
click at [879, 85] on icon at bounding box center [877, 86] width 12 height 10
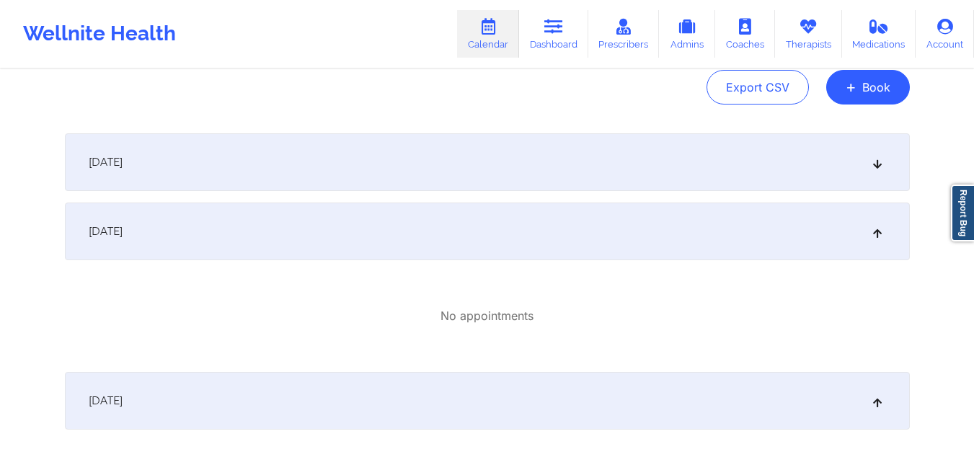
scroll to position [133, 0]
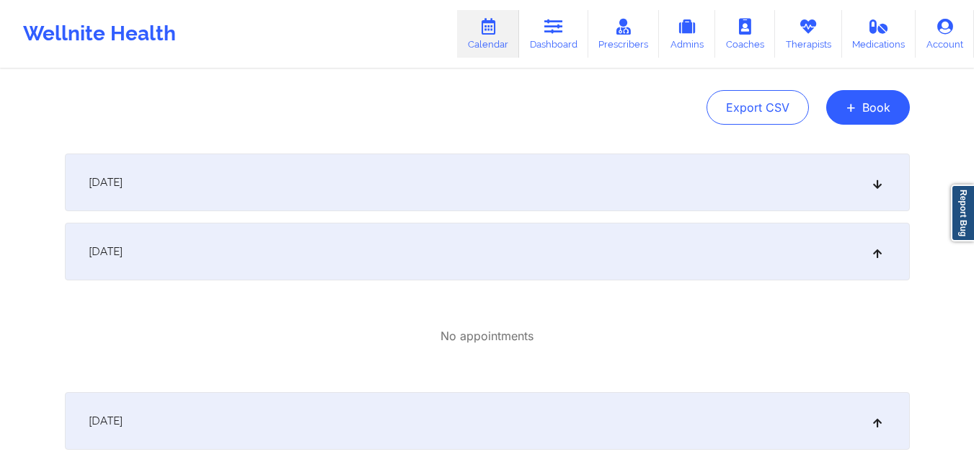
click at [882, 185] on icon at bounding box center [877, 182] width 12 height 10
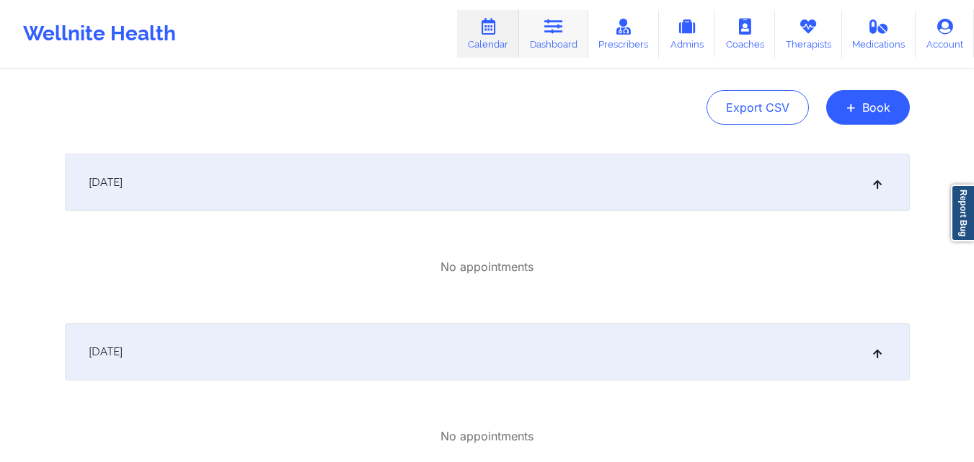
click at [562, 37] on link "Dashboard" at bounding box center [553, 34] width 69 height 48
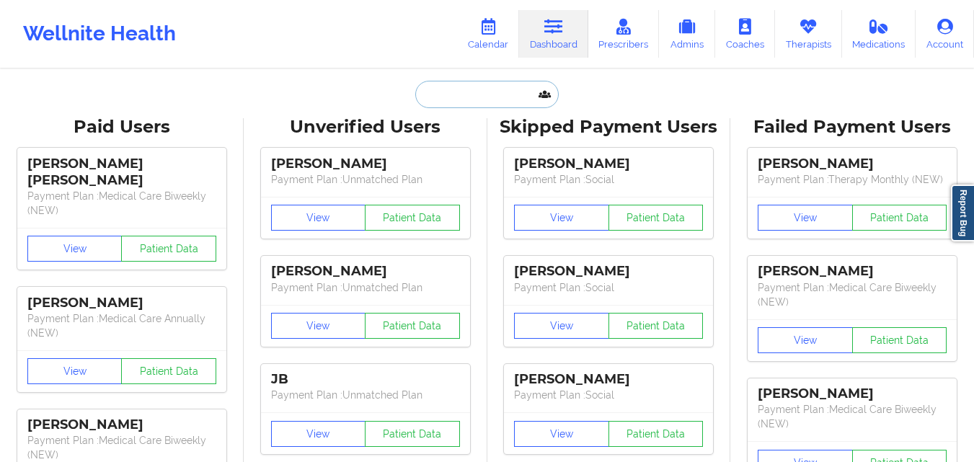
click at [499, 87] on input "text" at bounding box center [486, 94] width 143 height 27
paste input "[PERSON_NAME]"
type input "[PERSON_NAME]"
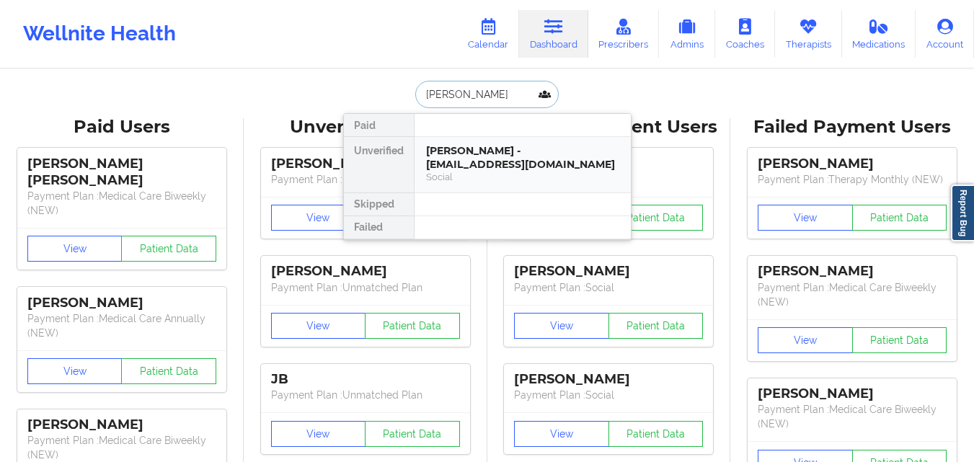
click at [485, 147] on div "[PERSON_NAME] - [EMAIL_ADDRESS][DOMAIN_NAME]" at bounding box center [522, 157] width 193 height 27
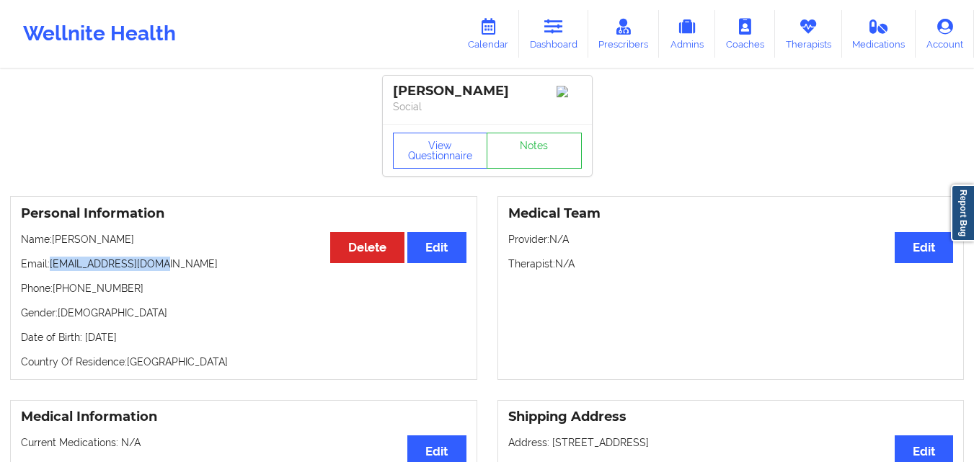
copy p "[EMAIL_ADDRESS][DOMAIN_NAME]"
drag, startPoint x: 160, startPoint y: 273, endPoint x: 50, endPoint y: 271, distance: 109.6
click at [50, 271] on p "Email: [EMAIL_ADDRESS][DOMAIN_NAME]" at bounding box center [244, 264] width 446 height 14
copy p "[EMAIL_ADDRESS][DOMAIN_NAME]"
click at [468, 30] on link "Calendar" at bounding box center [488, 34] width 62 height 48
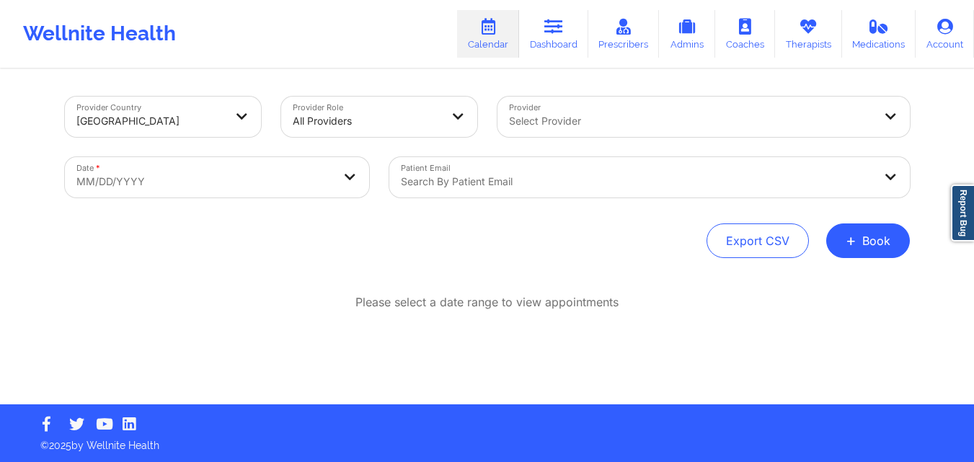
click at [353, 169] on body "Wellnite Health Calendar Dashboard Prescribers Admins Coaches Therapists Medica…" at bounding box center [487, 231] width 974 height 462
select select "2025-8"
select select "2025-9"
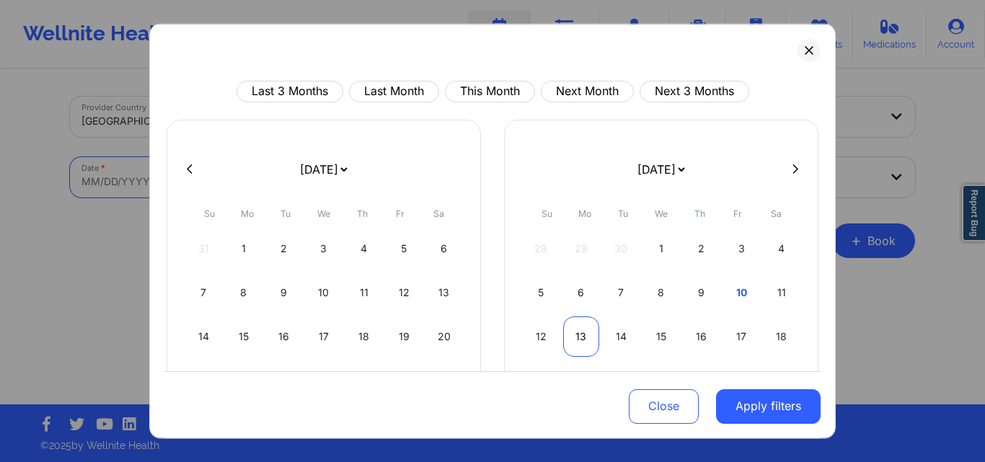
click at [575, 334] on div "13" at bounding box center [581, 336] width 37 height 40
select select "2025-9"
select select "2025-10"
select select "2025-9"
select select "2025-10"
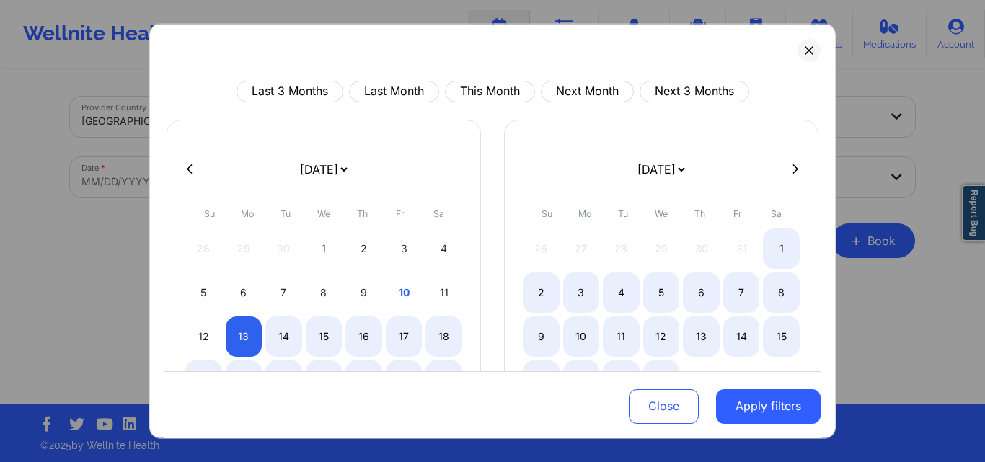
select select "2025-9"
select select "2025-10"
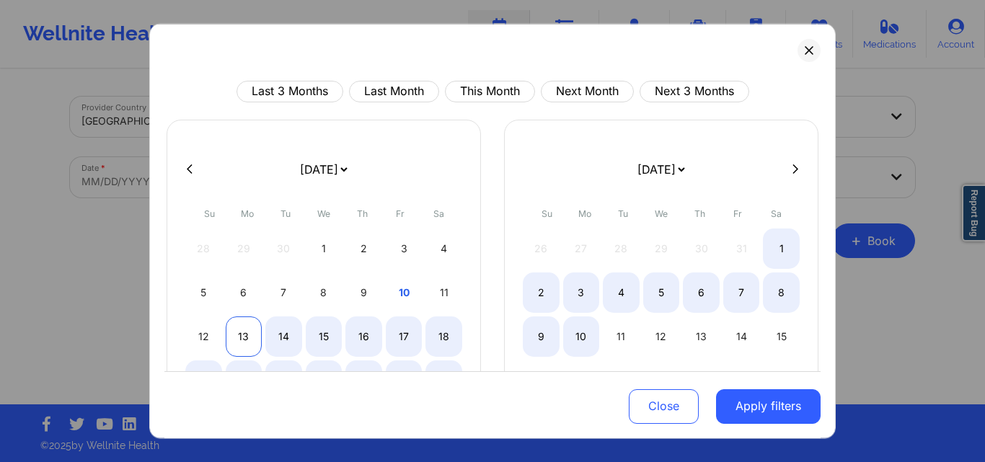
select select "2025-9"
select select "2025-10"
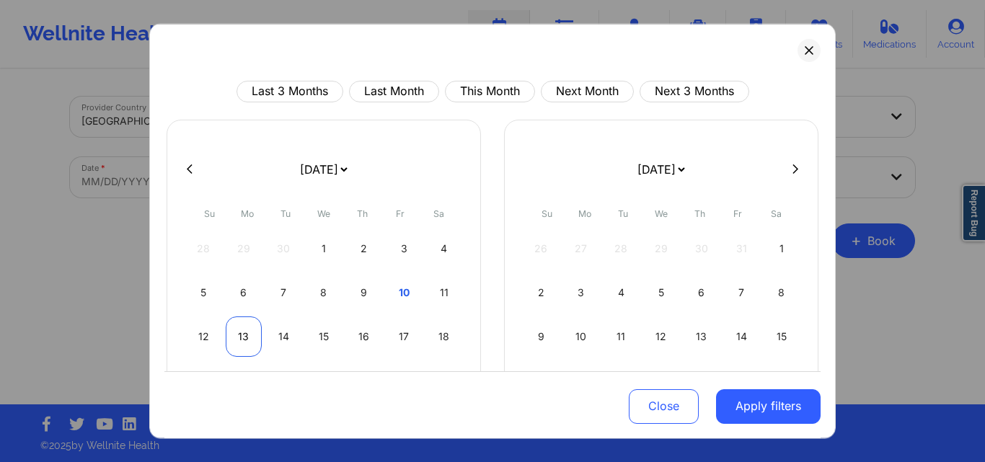
click at [239, 340] on div "13" at bounding box center [244, 336] width 37 height 40
select select "2025-9"
select select "2025-10"
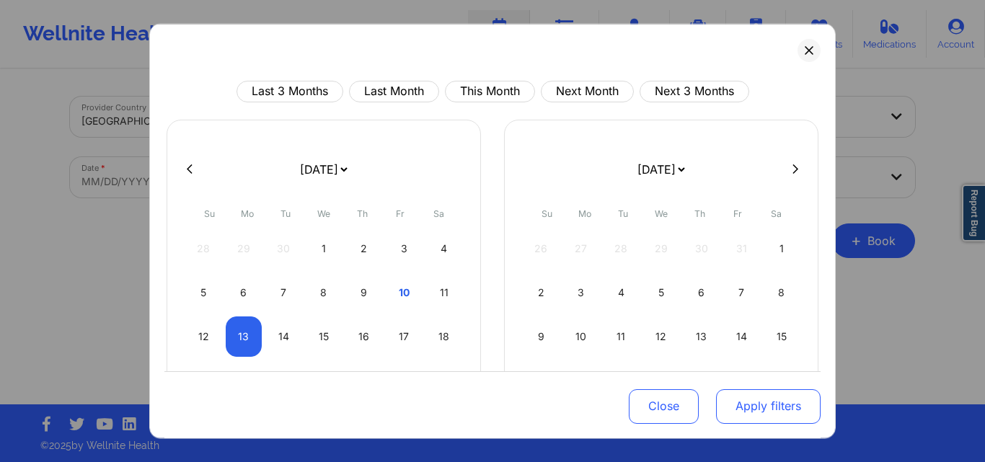
click at [753, 396] on button "Apply filters" at bounding box center [768, 406] width 105 height 35
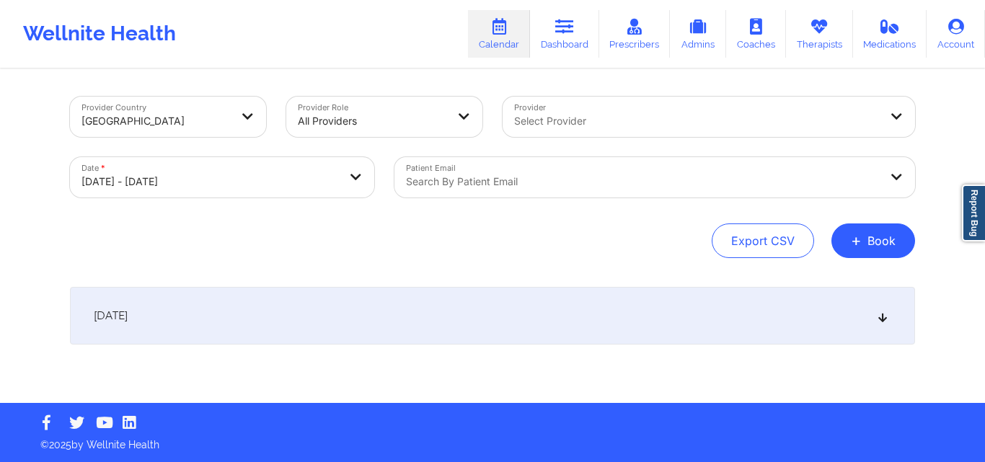
click at [588, 172] on div "Search by patient email" at bounding box center [637, 177] width 486 height 40
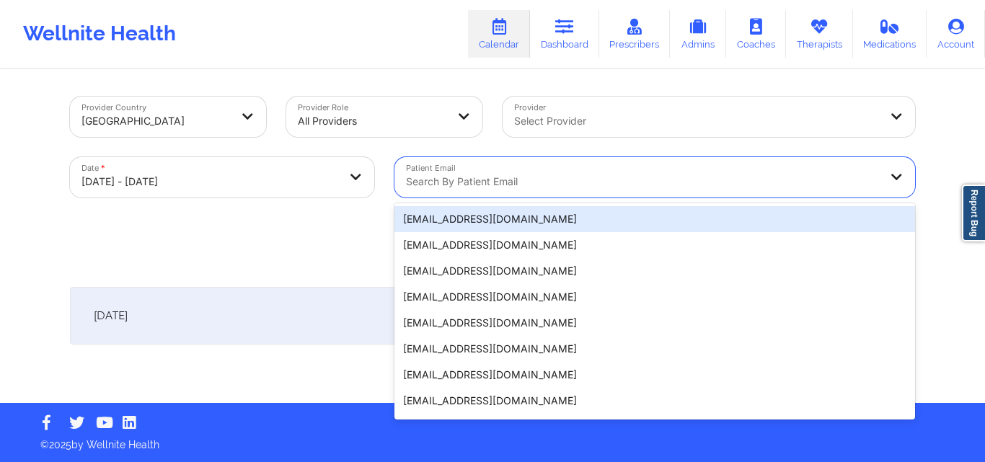
paste input "[EMAIL_ADDRESS][DOMAIN_NAME]"
type input "[EMAIL_ADDRESS][DOMAIN_NAME]"
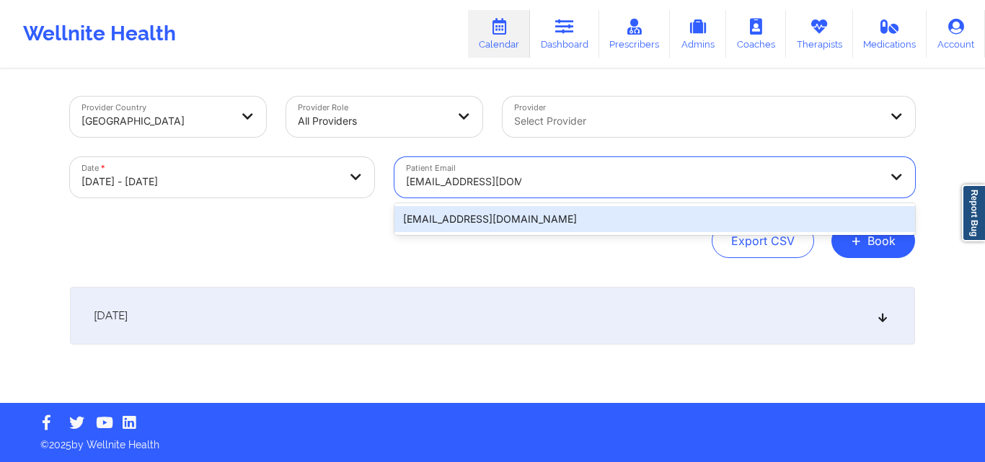
click at [575, 211] on div "[EMAIL_ADDRESS][DOMAIN_NAME]" at bounding box center [654, 219] width 521 height 26
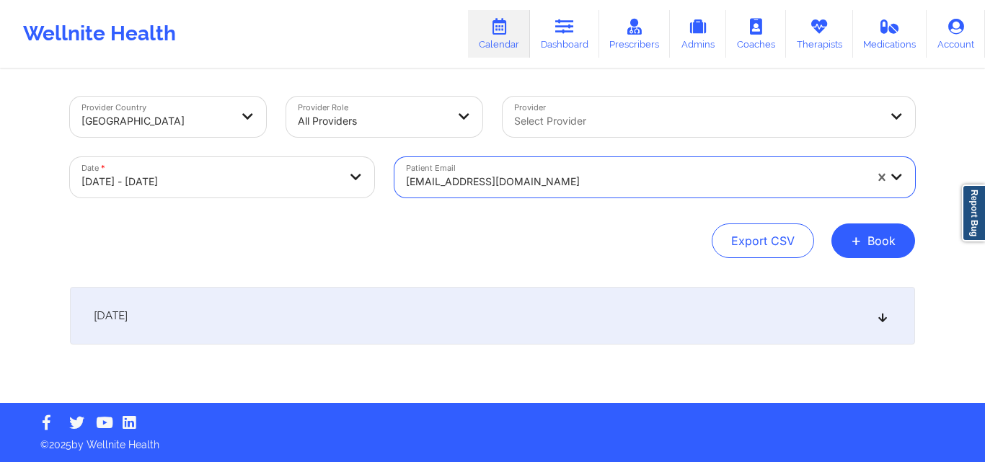
click at [884, 319] on icon at bounding box center [883, 316] width 12 height 10
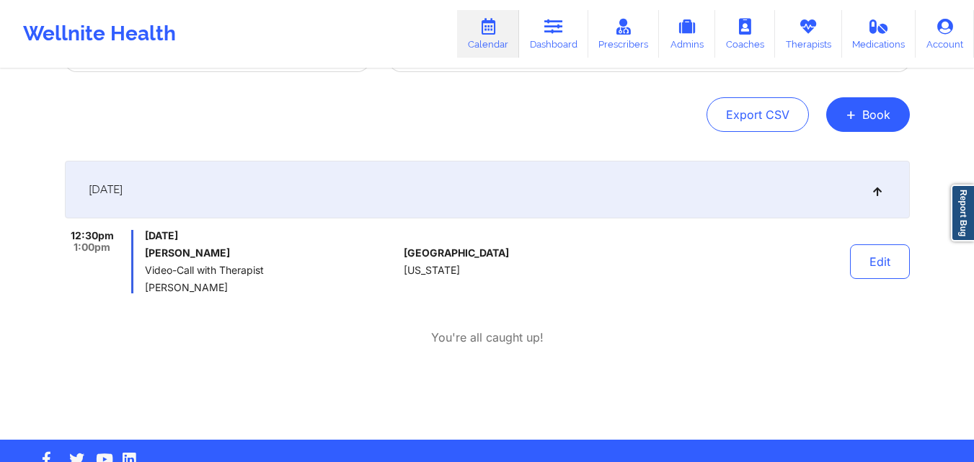
scroll to position [136, 0]
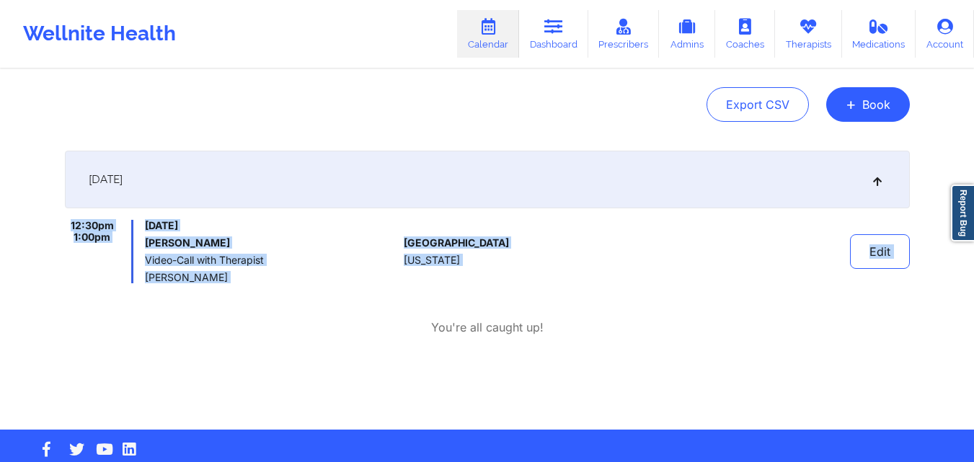
copy div "12:30pm 1:00pm [DATE] [PERSON_NAME] Video-Call with Therapist [PERSON_NAME] [GE…"
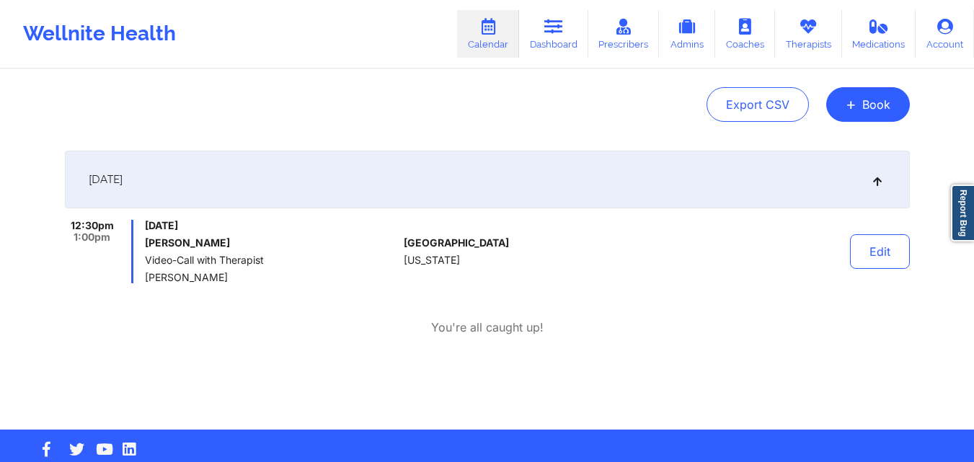
scroll to position [162, 0]
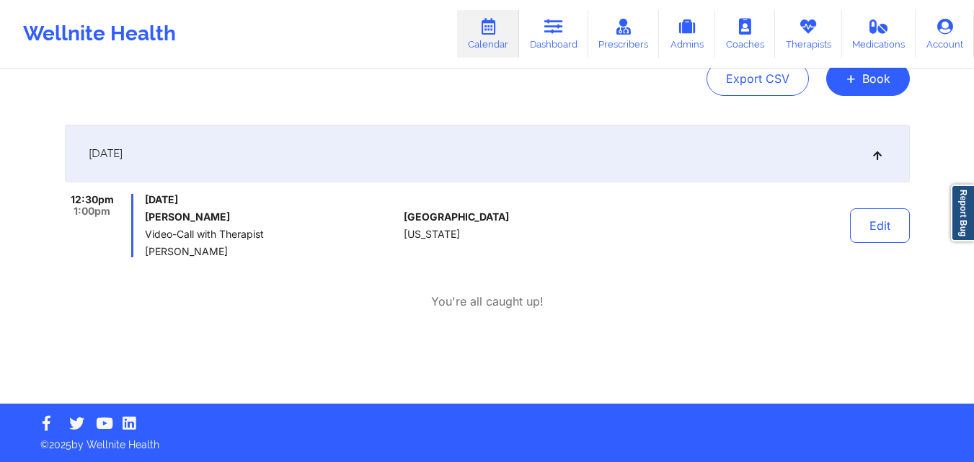
drag, startPoint x: 216, startPoint y: 285, endPoint x: 430, endPoint y: 475, distance: 286.5
click at [430, 300] on html "Wellnite Health Calendar Dashboard Prescribers Admins Coaches Therapists Medica…" at bounding box center [487, 69] width 974 height 462
click at [807, 25] on icon at bounding box center [808, 27] width 19 height 16
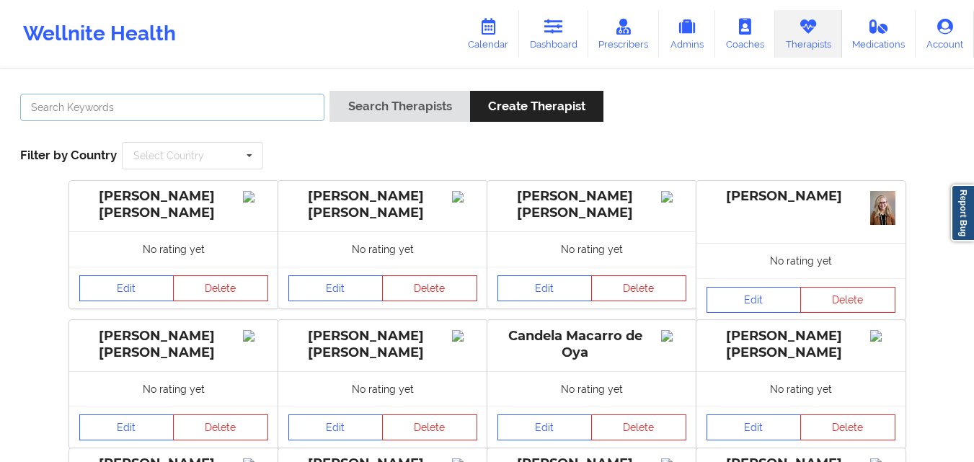
click at [261, 104] on input "text" at bounding box center [172, 107] width 304 height 27
click at [260, 104] on input "text" at bounding box center [172, 107] width 304 height 27
paste input "12:30pm 1:00pm [DATE] [PERSON_NAME] Video-Call with Therapist [PERSON_NAME] [GE…"
type input "12:30pm 1:00pm [DATE] [PERSON_NAME] Video-Call with Therapist [PERSON_NAME] [GE…"
click at [234, 115] on input "text" at bounding box center [172, 107] width 304 height 27
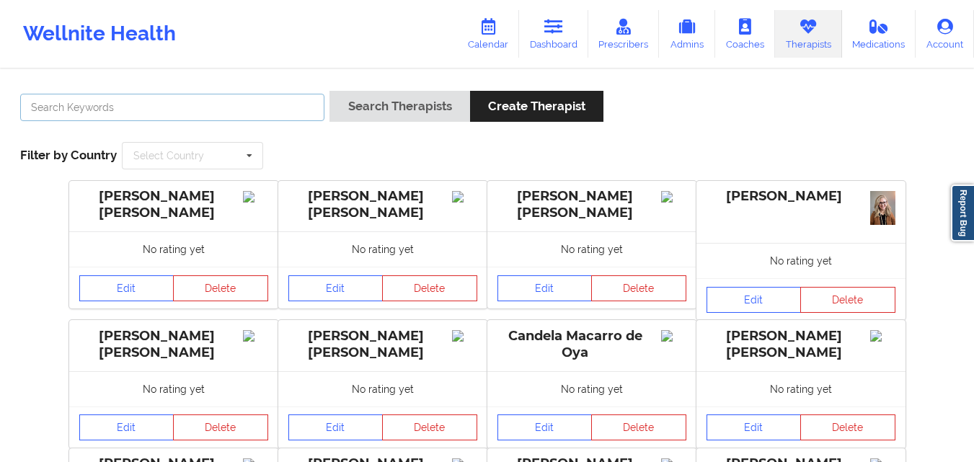
paste input "12:30pm 1:00pm [DATE] [PERSON_NAME] Video-Call with Therapist [PERSON_NAME] [GE…"
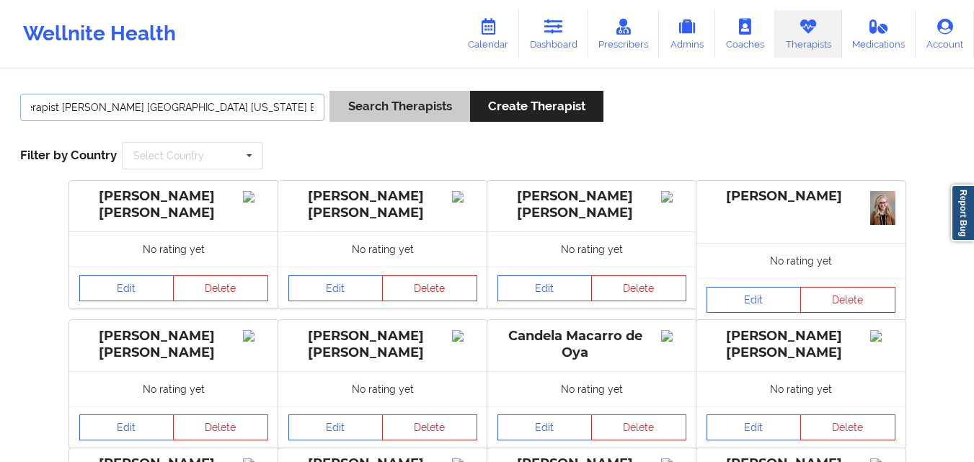
drag, startPoint x: 186, startPoint y: 107, endPoint x: 368, endPoint y: 106, distance: 182.4
click at [368, 106] on div "12:30pm 1:00pm [DATE] [PERSON_NAME] Video-Call with Therapist [PERSON_NAME] [GE…" at bounding box center [487, 111] width 944 height 41
drag, startPoint x: 313, startPoint y: 105, endPoint x: 283, endPoint y: 110, distance: 30.7
click at [283, 110] on input "12:30pm 1:00pm [DATE] [PERSON_NAME] Video-Call with Therapist [PERSON_NAME]" at bounding box center [172, 107] width 304 height 27
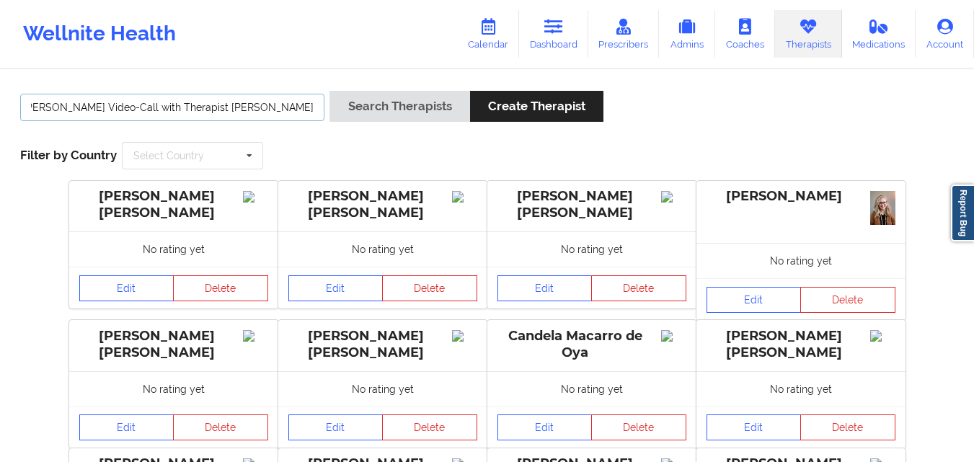
click at [269, 107] on input "12:30pm 1:00pm [DATE] [PERSON_NAME] Video-Call with Therapist [PERSON_NAME]" at bounding box center [172, 107] width 304 height 27
drag, startPoint x: 257, startPoint y: 107, endPoint x: 88, endPoint y: 114, distance: 169.6
click at [88, 114] on input "[PERSON_NAME]" at bounding box center [172, 107] width 304 height 27
click at [87, 115] on input "[PERSON_NAME]" at bounding box center [172, 107] width 304 height 27
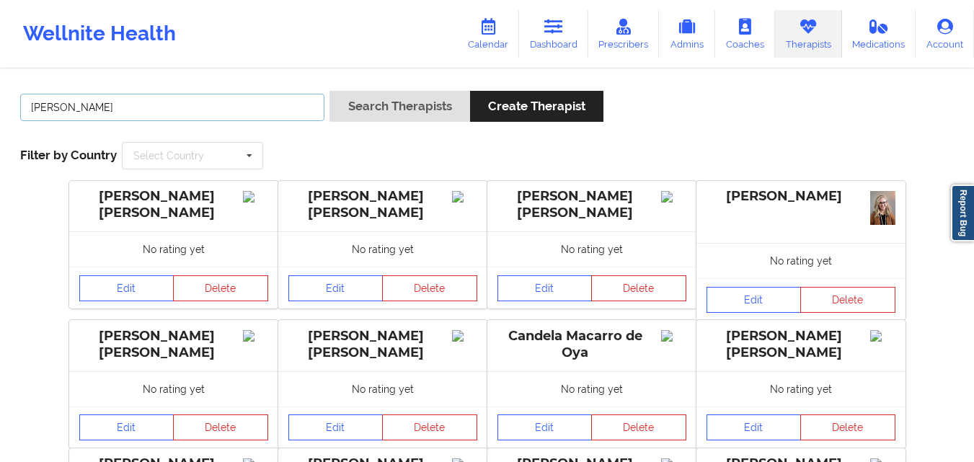
click at [87, 115] on input "[PERSON_NAME]" at bounding box center [172, 107] width 304 height 27
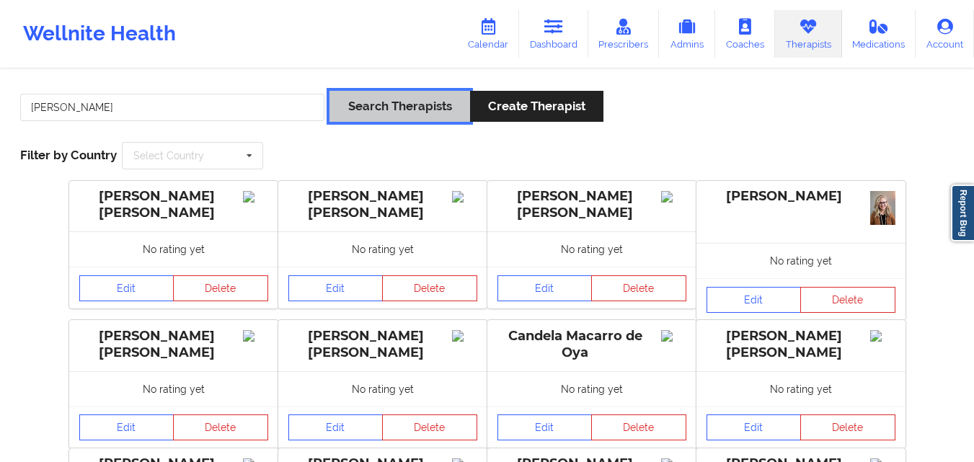
click at [379, 102] on button "Search Therapists" at bounding box center [399, 106] width 140 height 31
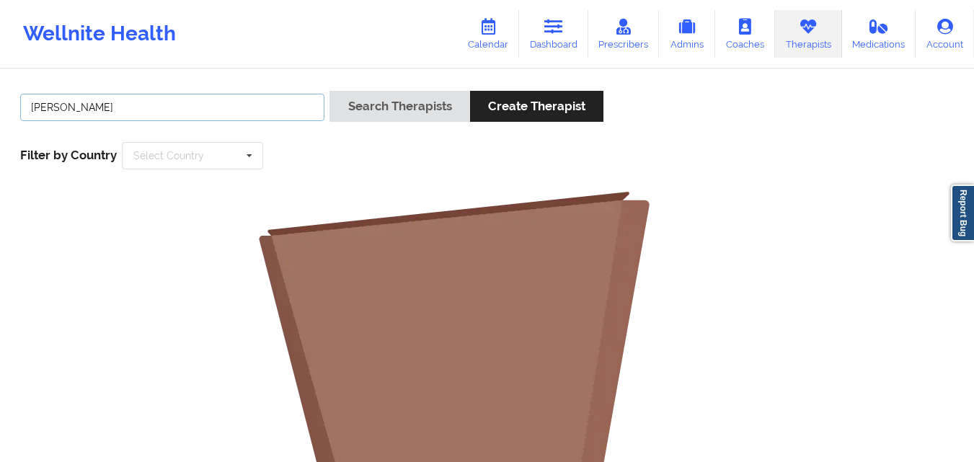
click at [39, 111] on input "[PERSON_NAME]" at bounding box center [172, 107] width 304 height 27
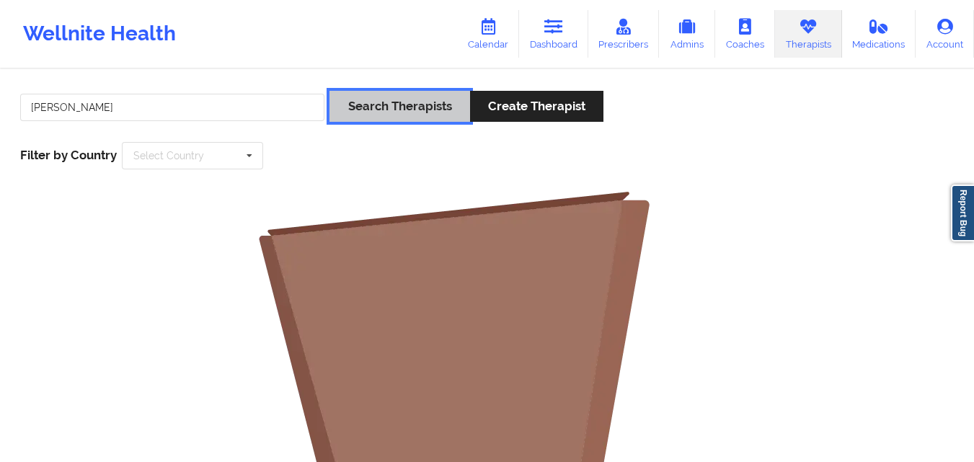
click at [384, 104] on button "Search Therapists" at bounding box center [399, 106] width 140 height 31
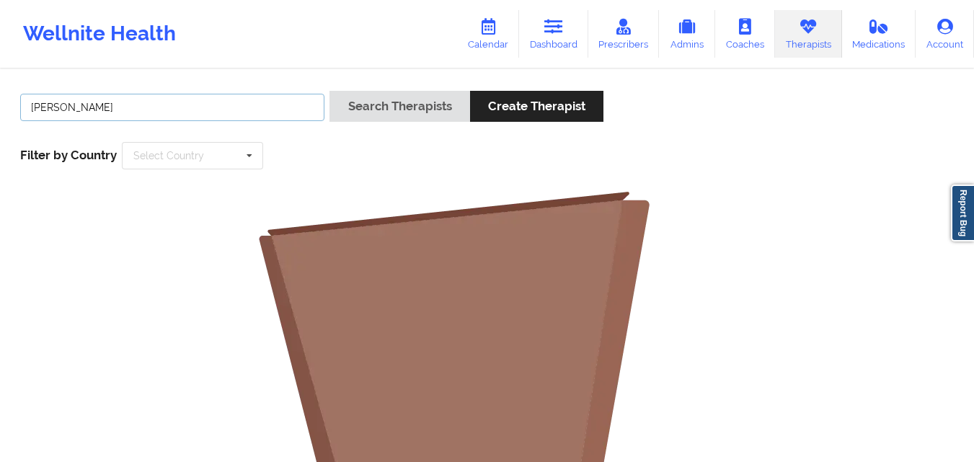
click at [103, 109] on input "[PERSON_NAME]" at bounding box center [172, 107] width 304 height 27
type input "[PERSON_NAME]"
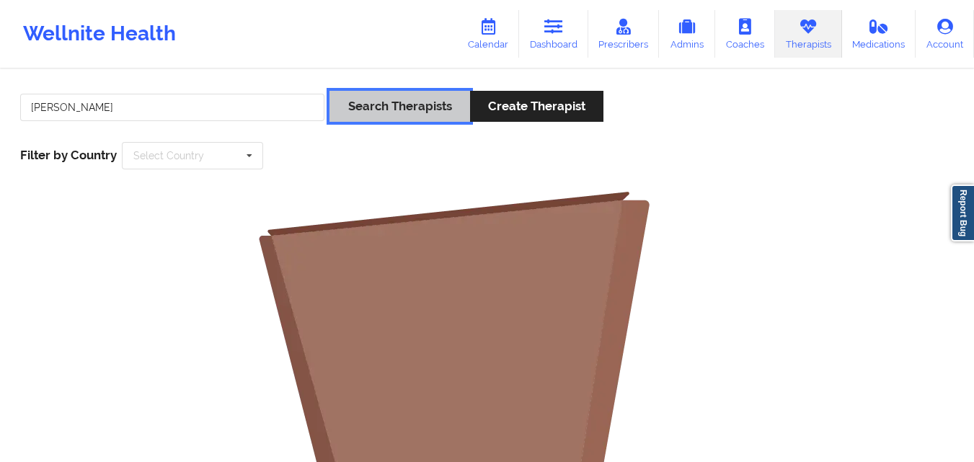
click at [370, 106] on button "Search Therapists" at bounding box center [399, 106] width 140 height 31
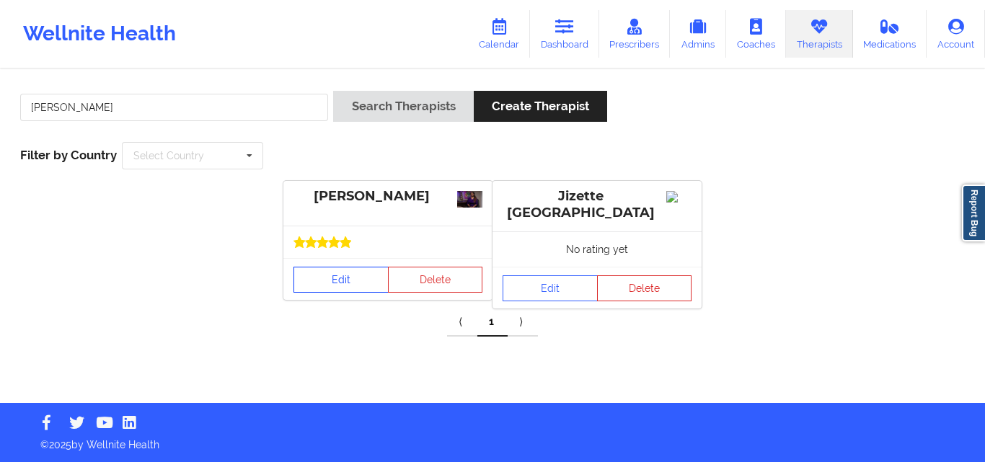
click at [347, 281] on link "Edit" at bounding box center [340, 280] width 95 height 26
